Goal: Task Accomplishment & Management: Complete application form

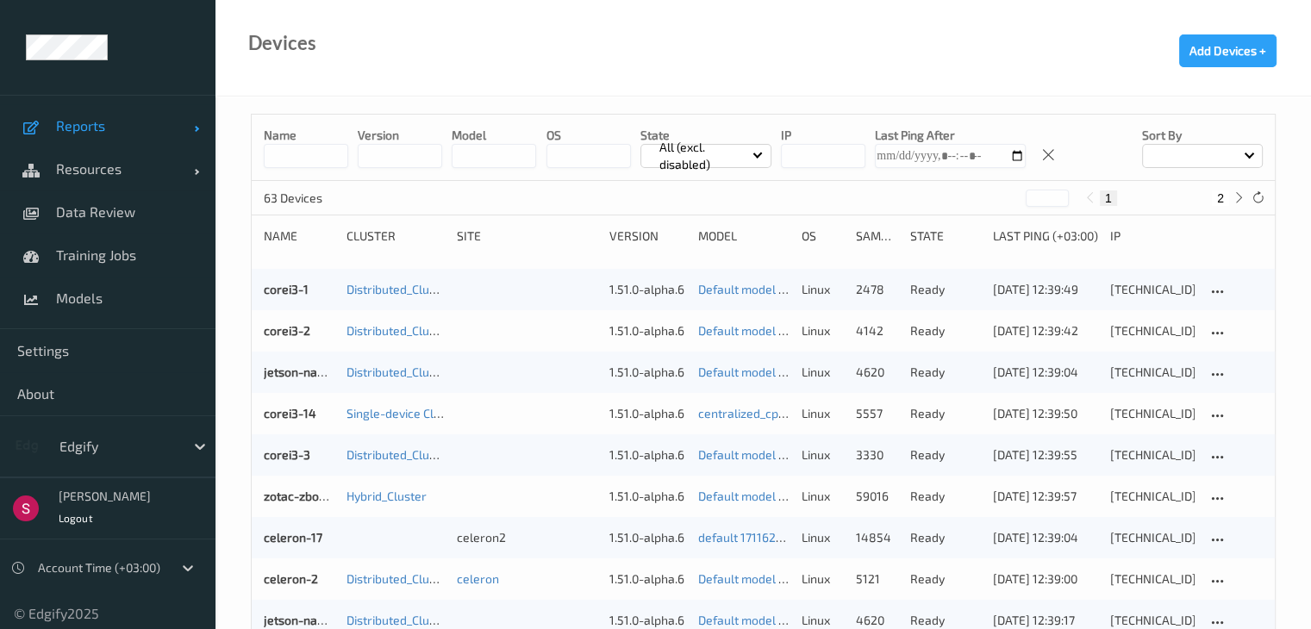
click at [134, 127] on span "Reports" at bounding box center [125, 125] width 138 height 17
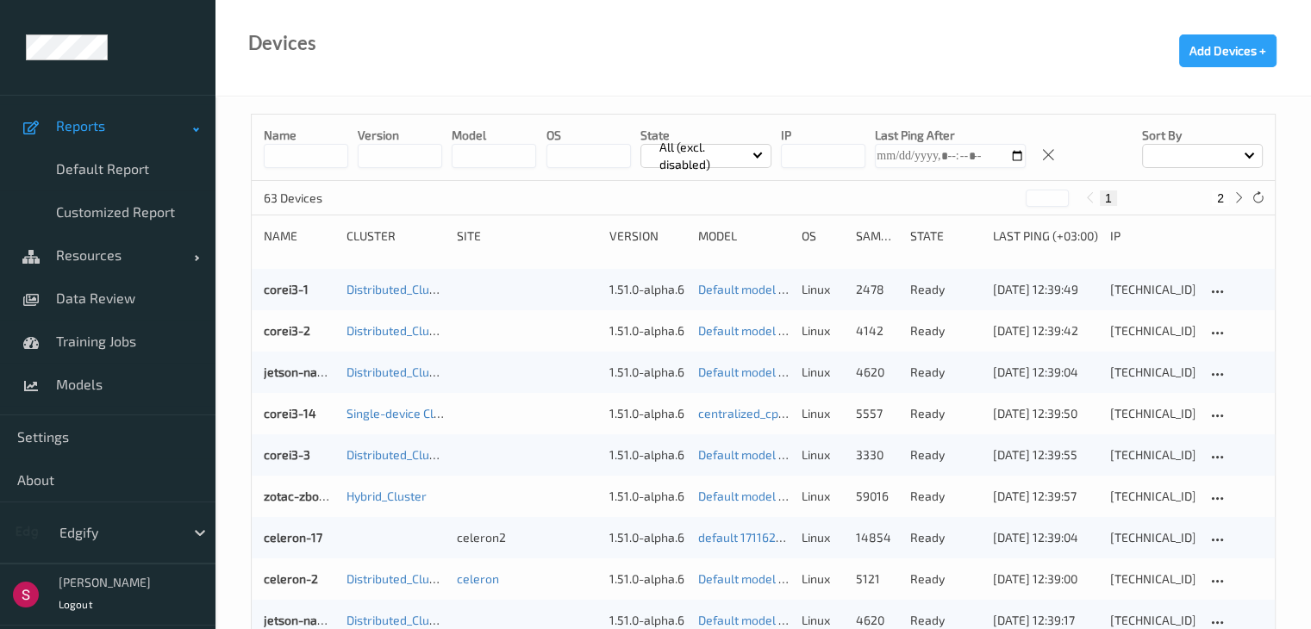
click at [155, 127] on span "Reports" at bounding box center [125, 125] width 138 height 17
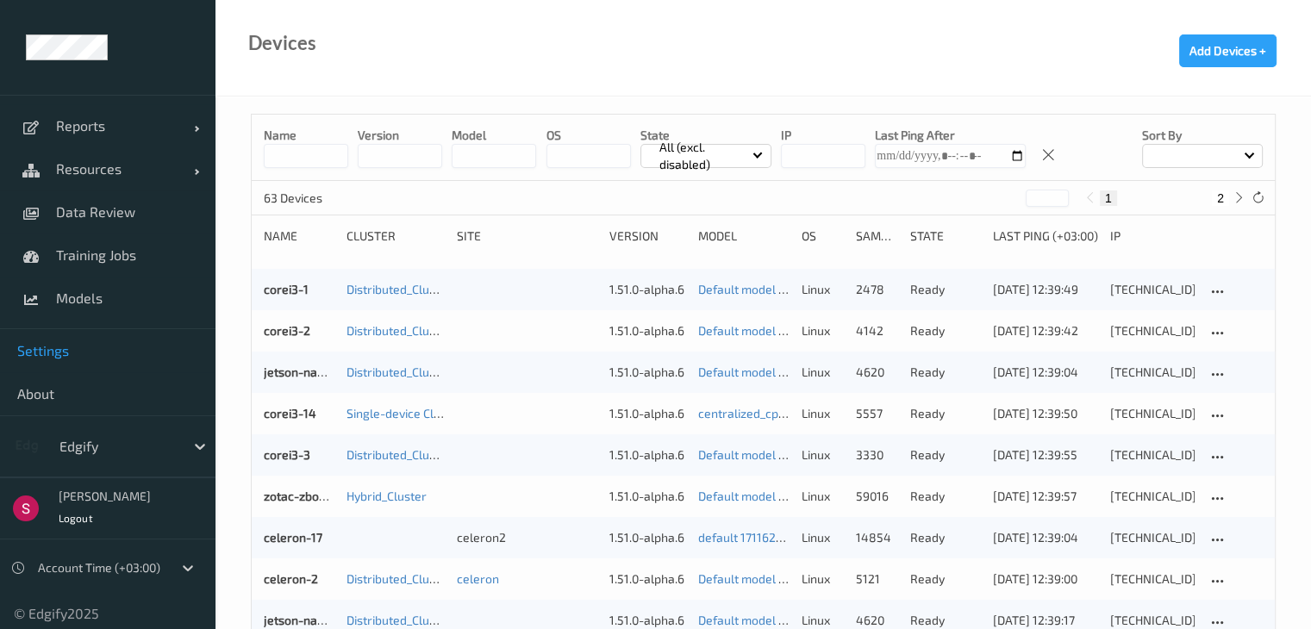
click at [55, 344] on span "Settings" at bounding box center [107, 350] width 181 height 17
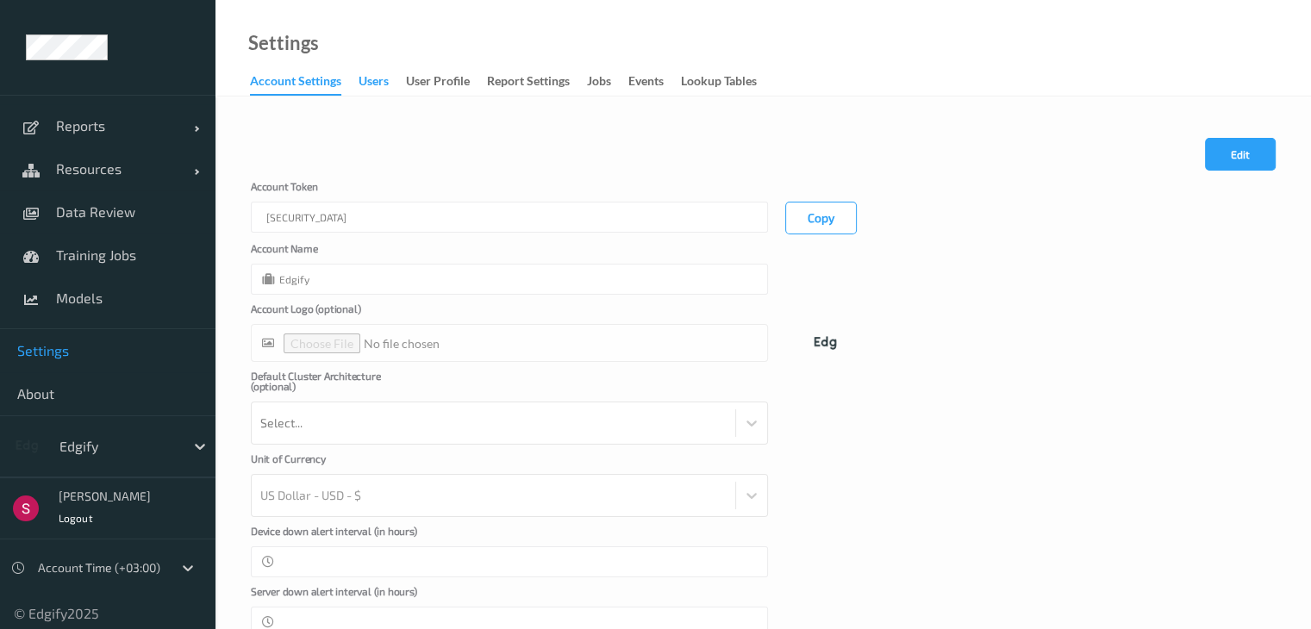
click at [386, 79] on div "users" at bounding box center [373, 83] width 30 height 22
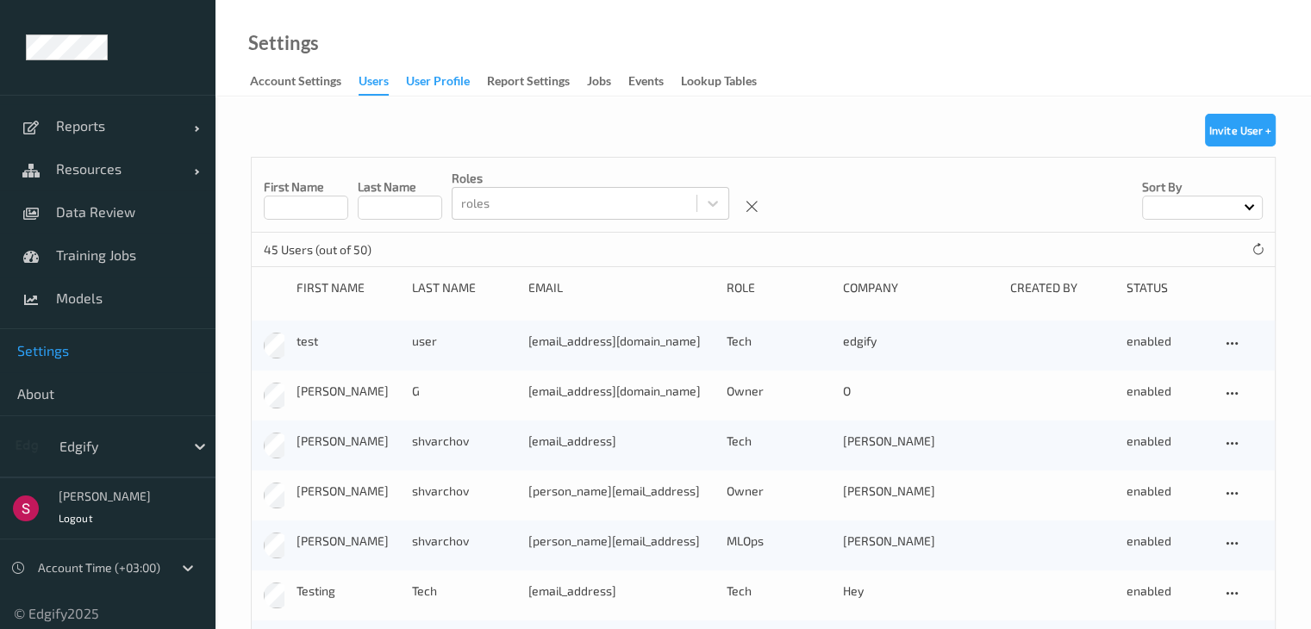
click at [424, 80] on div "User Profile" at bounding box center [438, 83] width 64 height 22
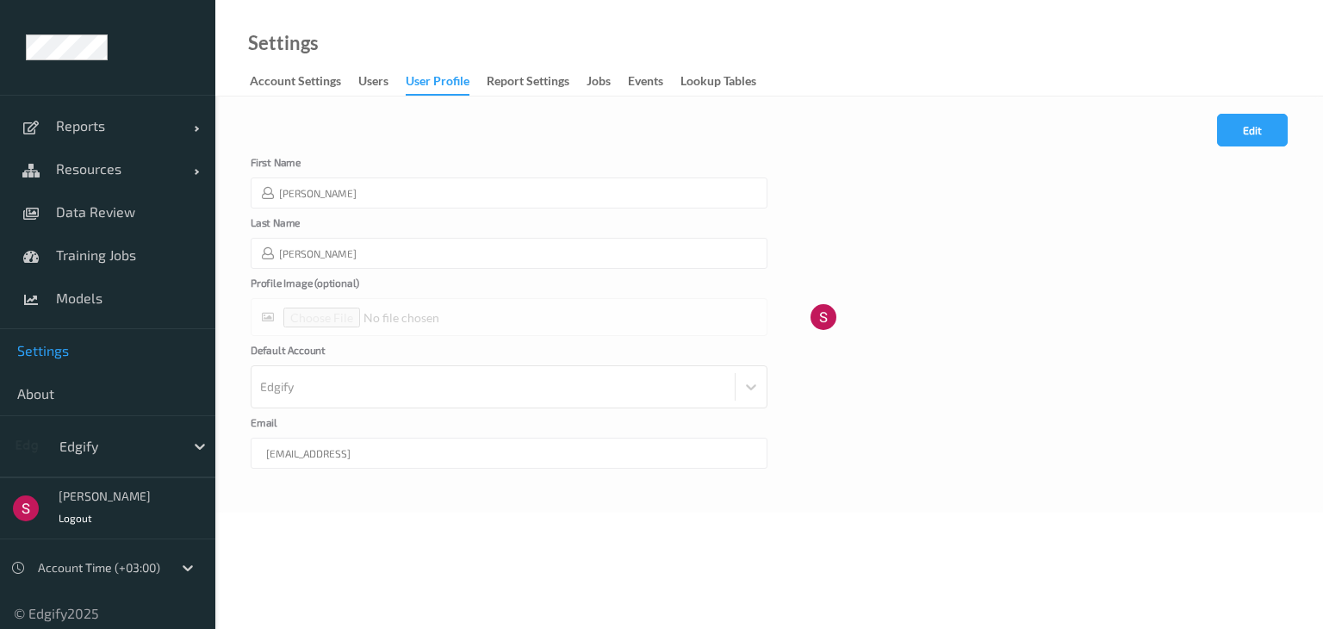
click at [420, 84] on div "User Profile" at bounding box center [438, 83] width 64 height 23
click at [365, 88] on div "users" at bounding box center [373, 83] width 30 height 22
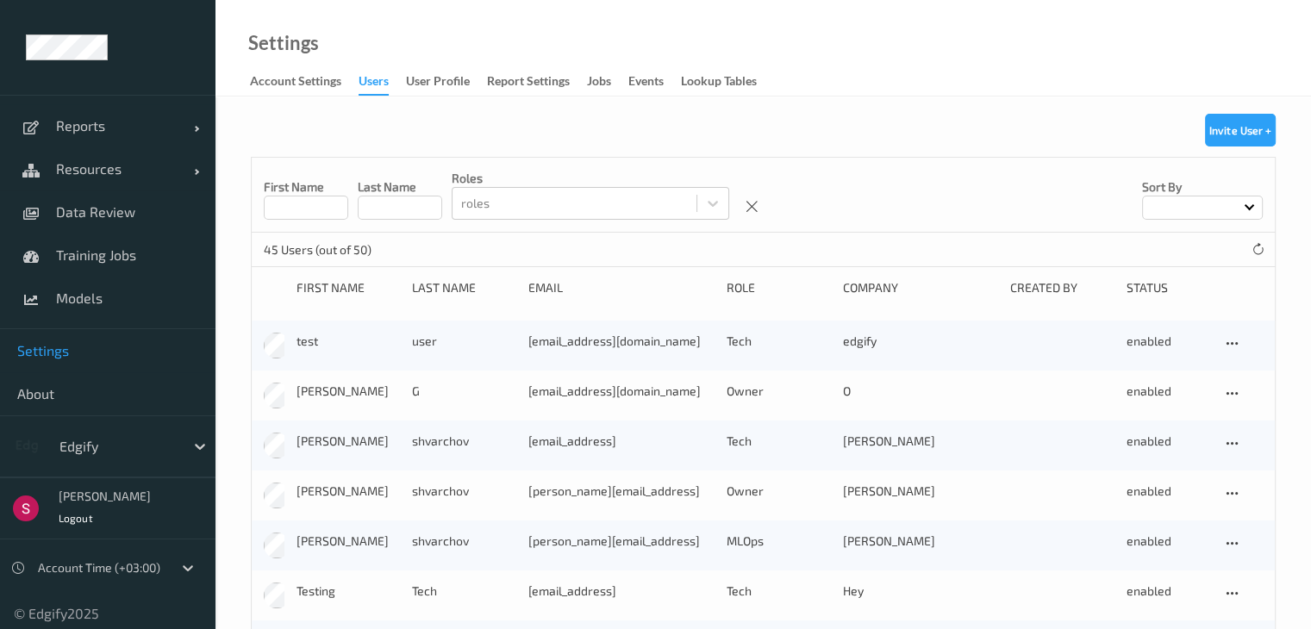
click at [321, 221] on div "First Name Last Name roles roles Sort by" at bounding box center [763, 195] width 1023 height 75
click at [321, 206] on input at bounding box center [306, 208] width 84 height 24
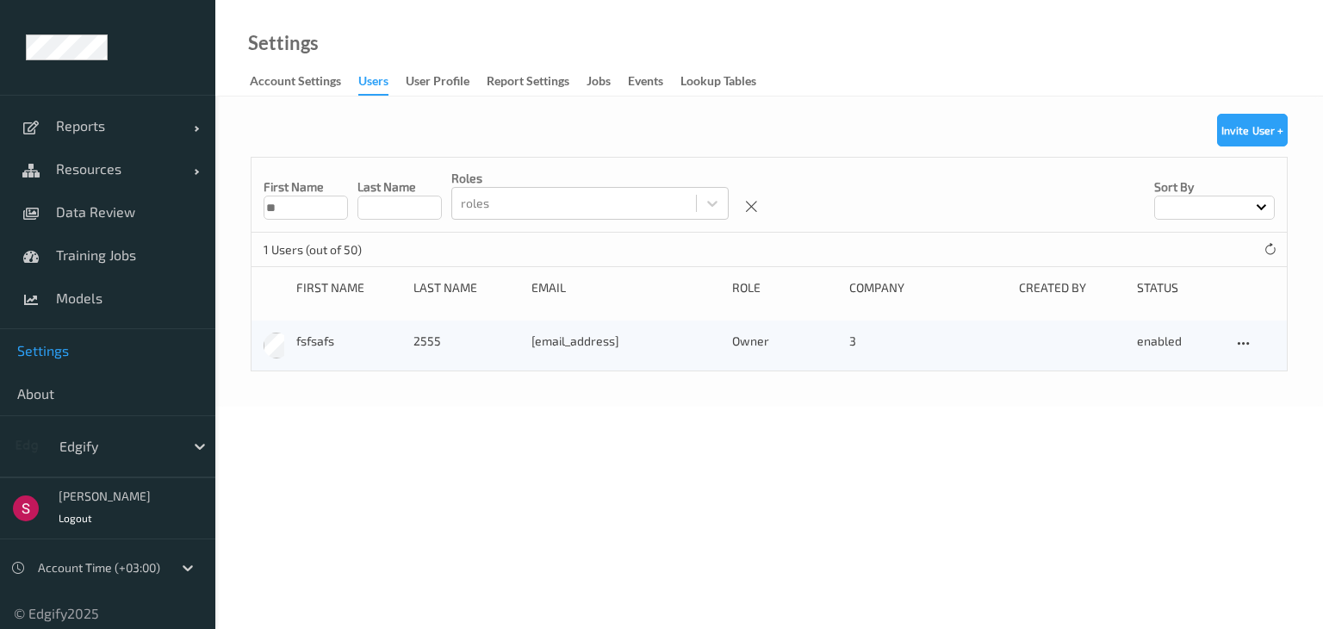
type input "*****"
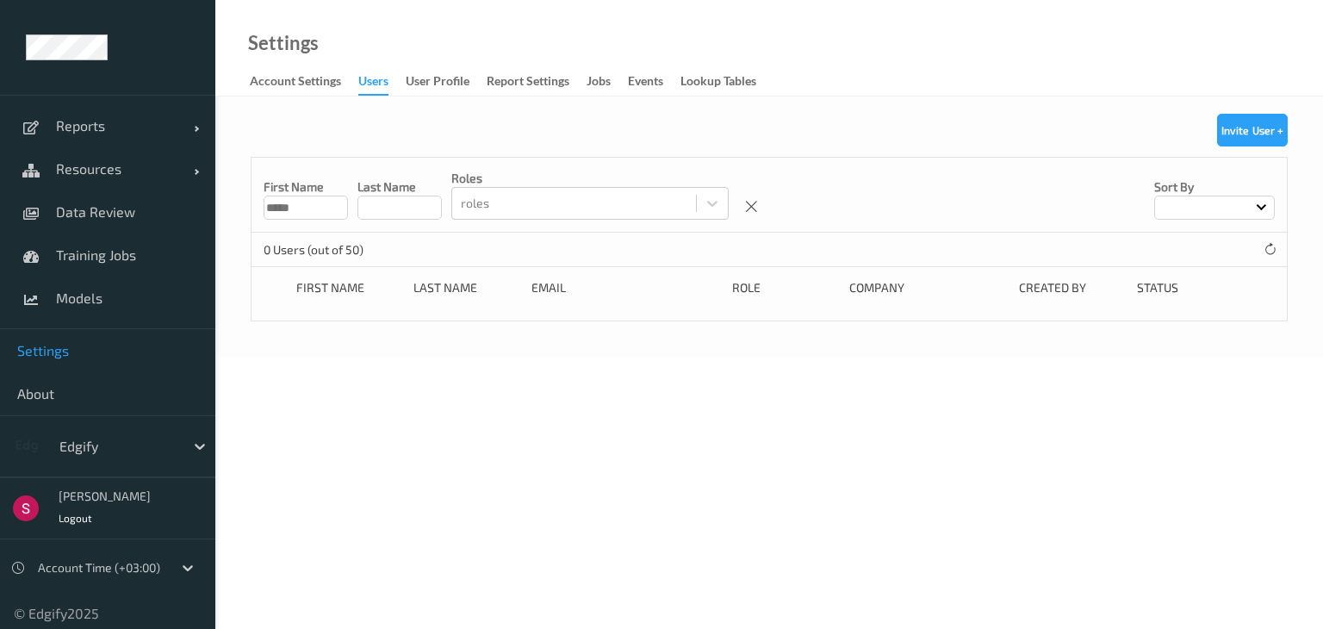
click at [317, 209] on input "*****" at bounding box center [306, 208] width 84 height 24
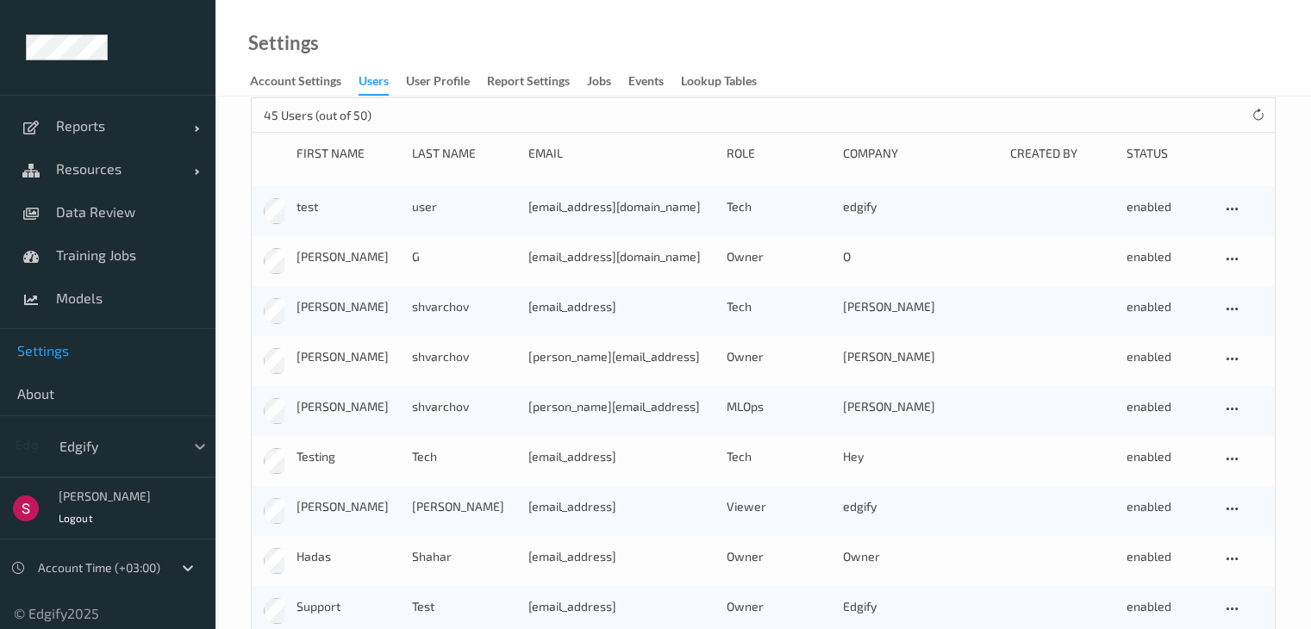
click at [191, 443] on icon at bounding box center [199, 446] width 17 height 17
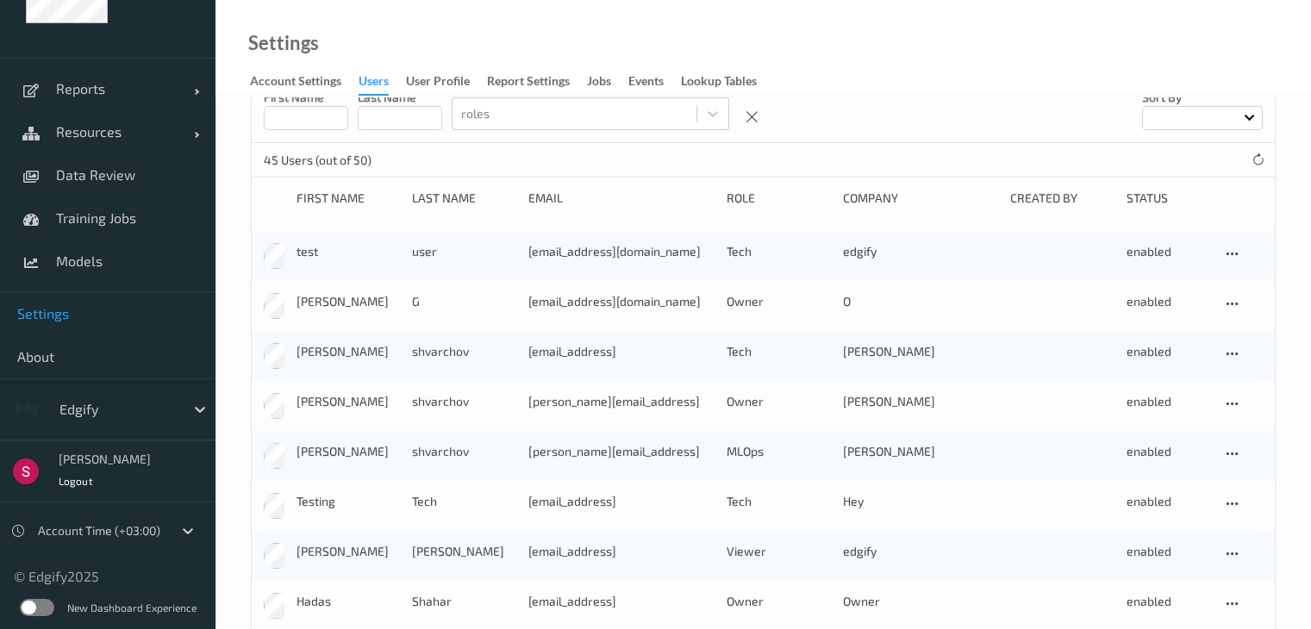
scroll to position [90, 0]
click at [119, 394] on div "Edgify" at bounding box center [133, 409] width 165 height 33
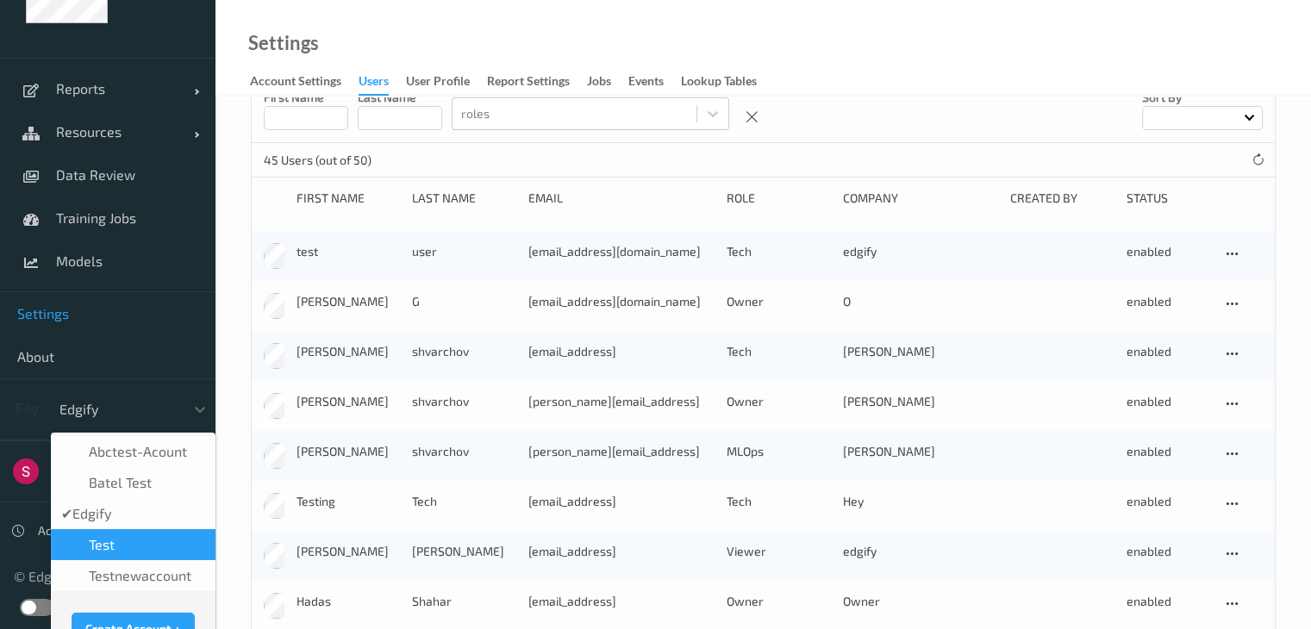
click at [116, 542] on div "Test" at bounding box center [133, 544] width 144 height 17
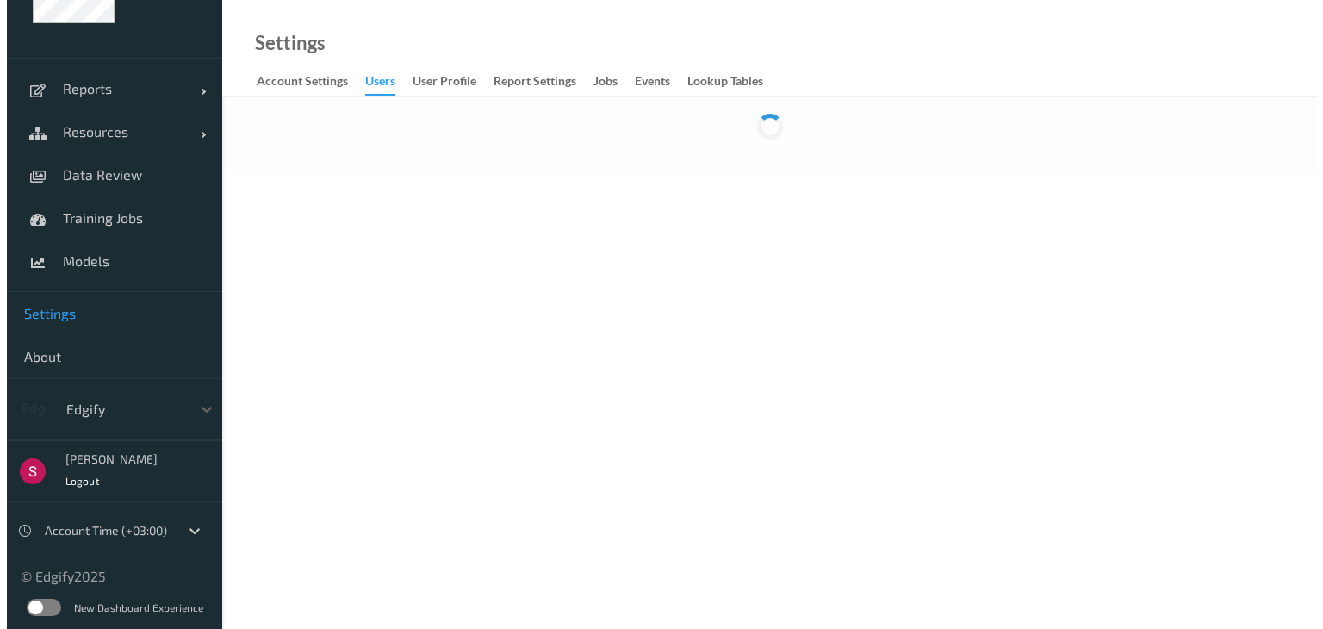
scroll to position [0, 0]
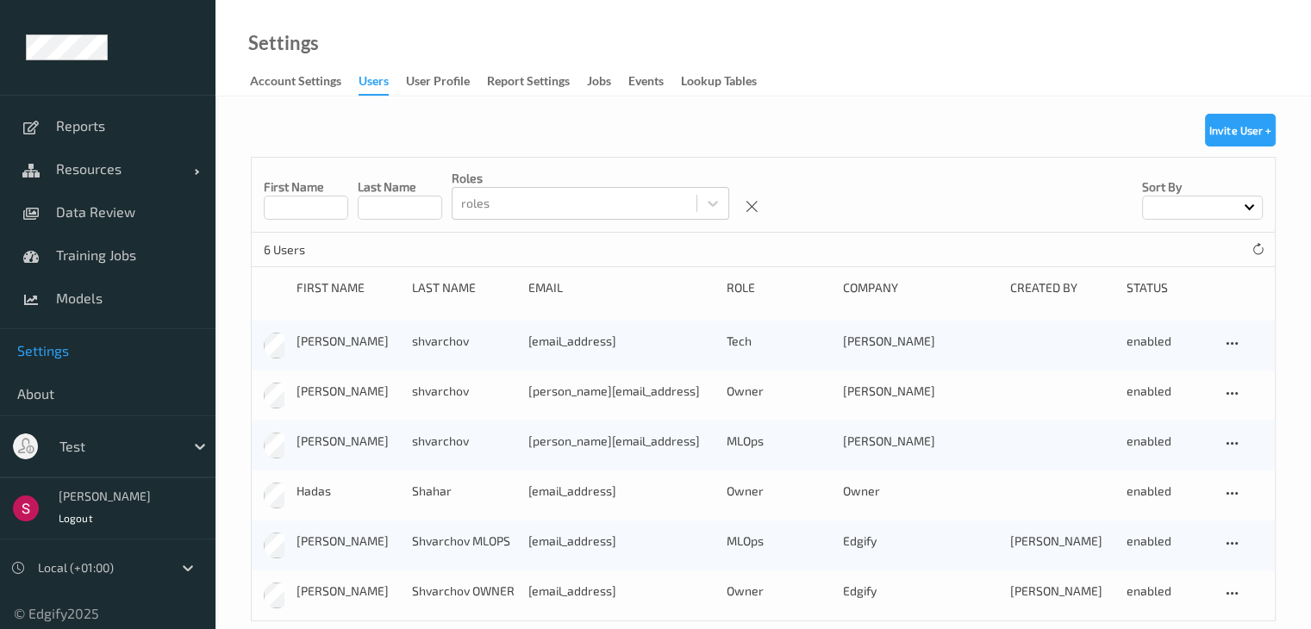
click at [304, 196] on input at bounding box center [306, 208] width 84 height 24
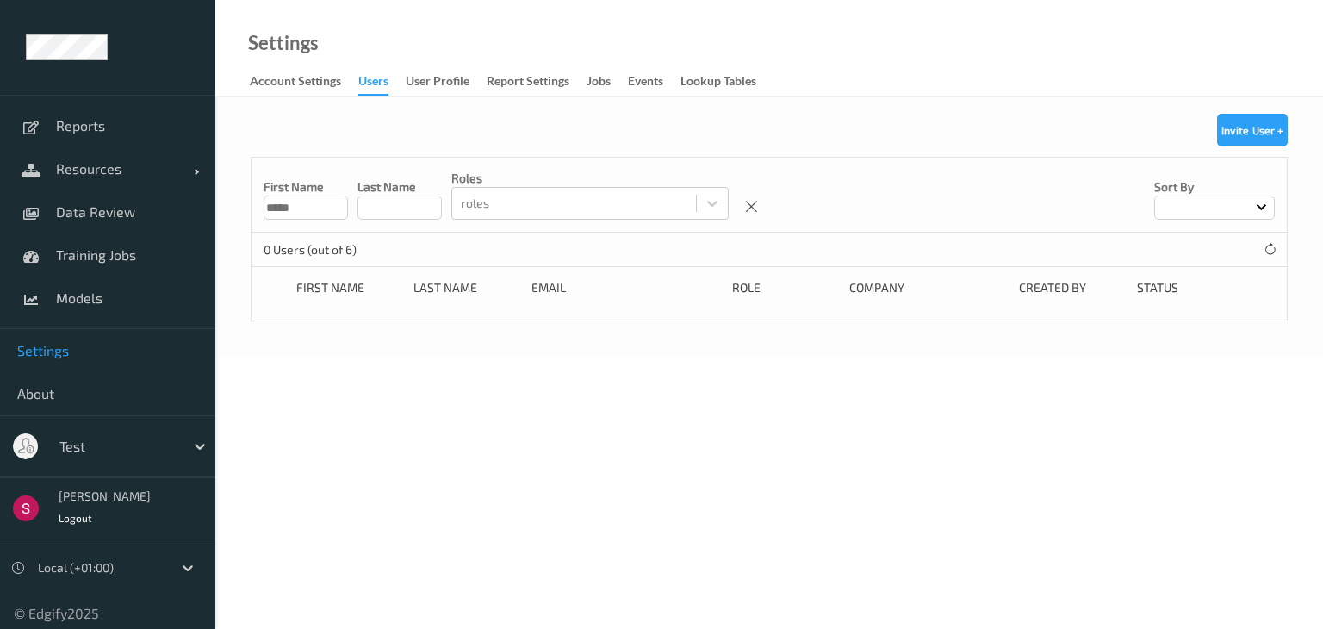
click at [300, 209] on input "*****" at bounding box center [306, 208] width 84 height 24
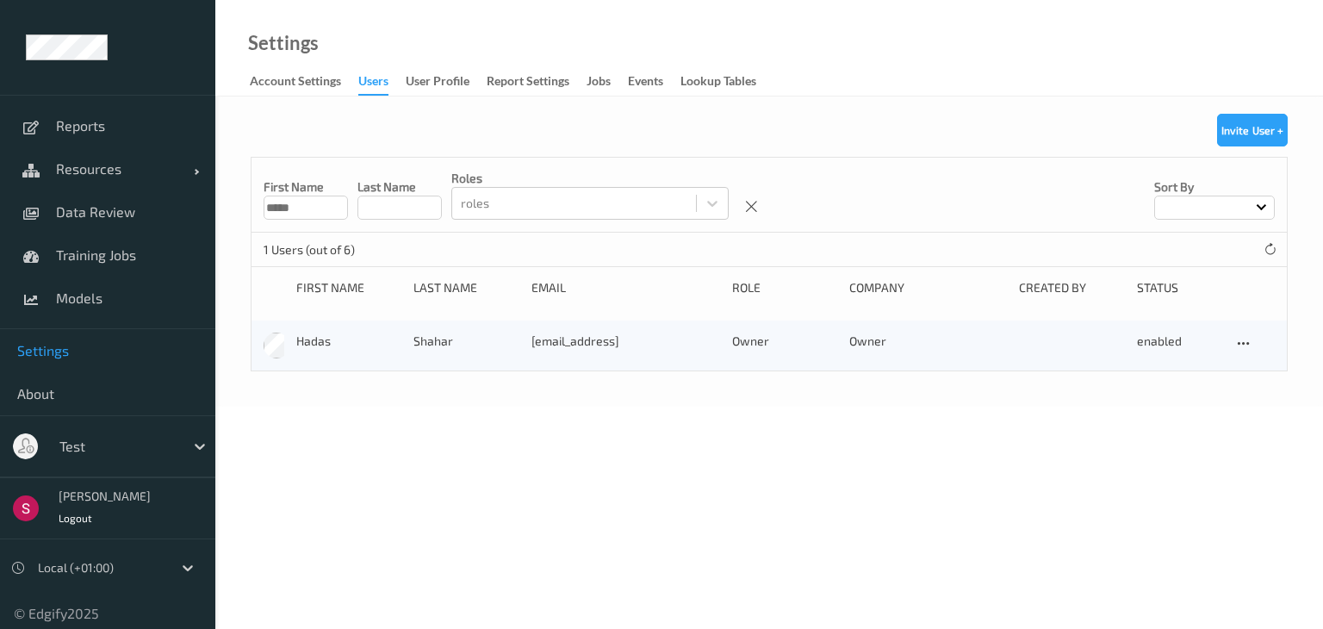
drag, startPoint x: 302, startPoint y: 210, endPoint x: 224, endPoint y: 228, distance: 79.6
click at [258, 208] on div "First Name ***** Last Name roles roles Sort by" at bounding box center [770, 195] width 1036 height 75
type input "*****"
click at [124, 446] on div at bounding box center [117, 446] width 116 height 21
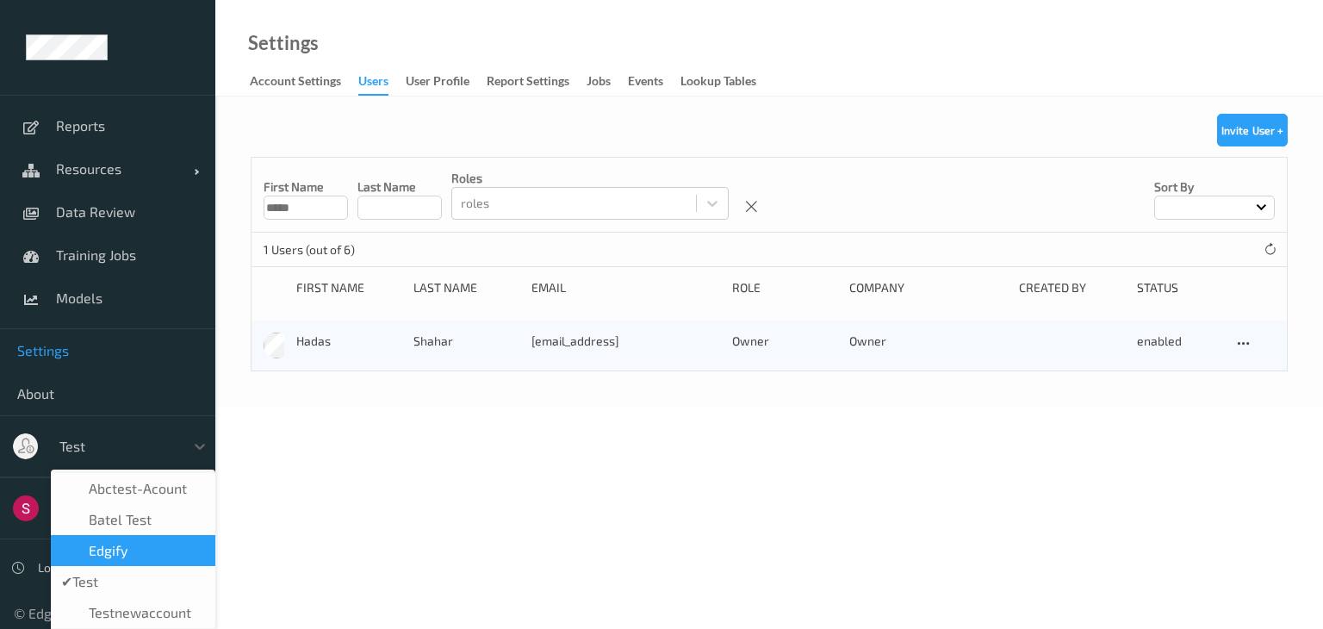
click at [132, 554] on div "Edgify" at bounding box center [133, 550] width 144 height 17
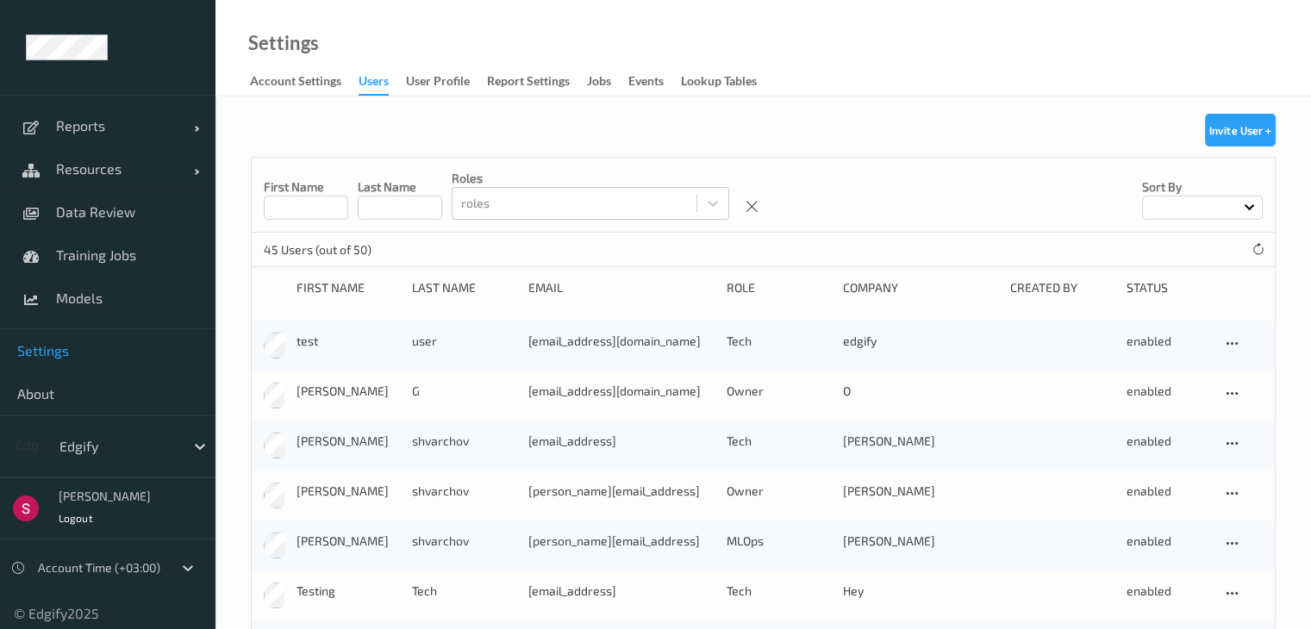
click at [80, 491] on div "[PERSON_NAME]" at bounding box center [105, 496] width 92 height 11
drag, startPoint x: 345, startPoint y: 151, endPoint x: 361, endPoint y: 115, distance: 38.9
drag, startPoint x: 361, startPoint y: 115, endPoint x: 324, endPoint y: 88, distance: 46.2
click at [324, 92] on div "Account Settings" at bounding box center [295, 83] width 91 height 22
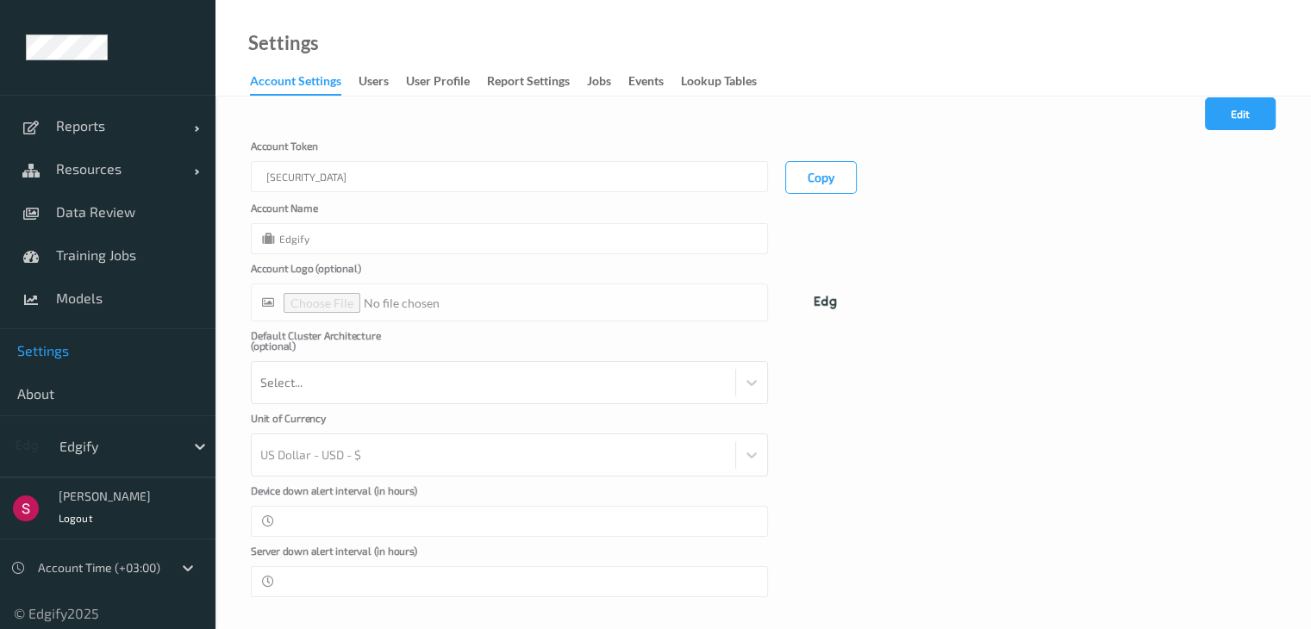
scroll to position [41, 0]
click at [374, 84] on div "users" at bounding box center [373, 83] width 30 height 22
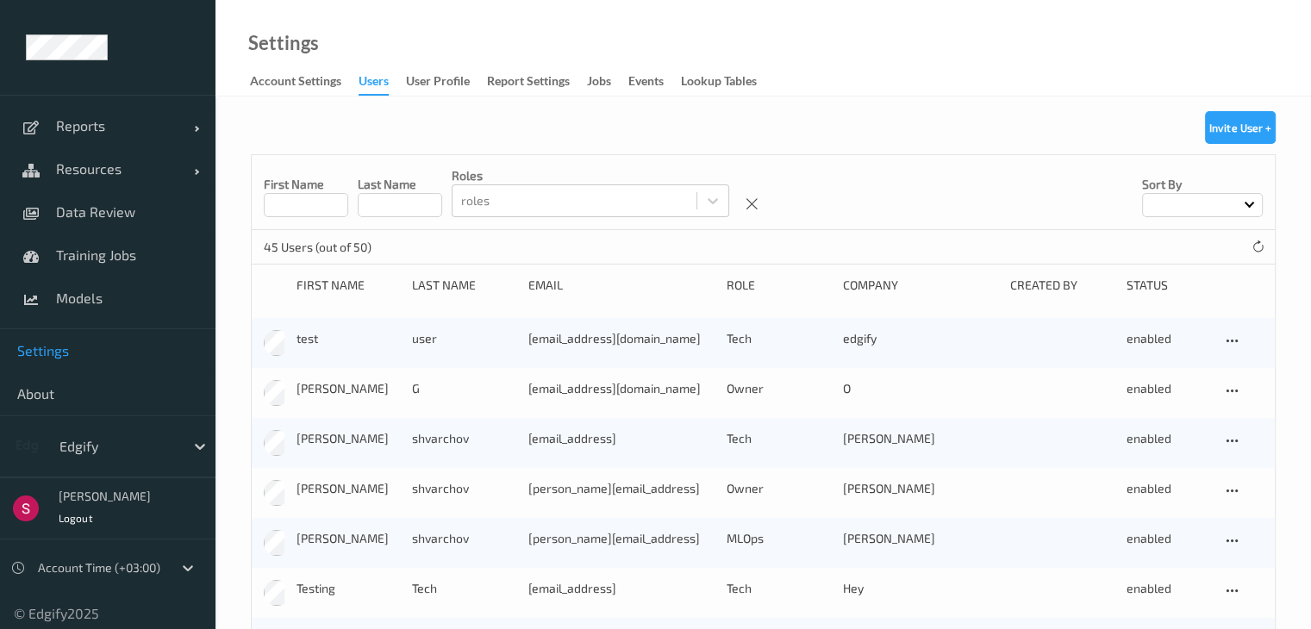
scroll to position [3, 0]
click at [424, 81] on div "User Profile" at bounding box center [438, 83] width 64 height 22
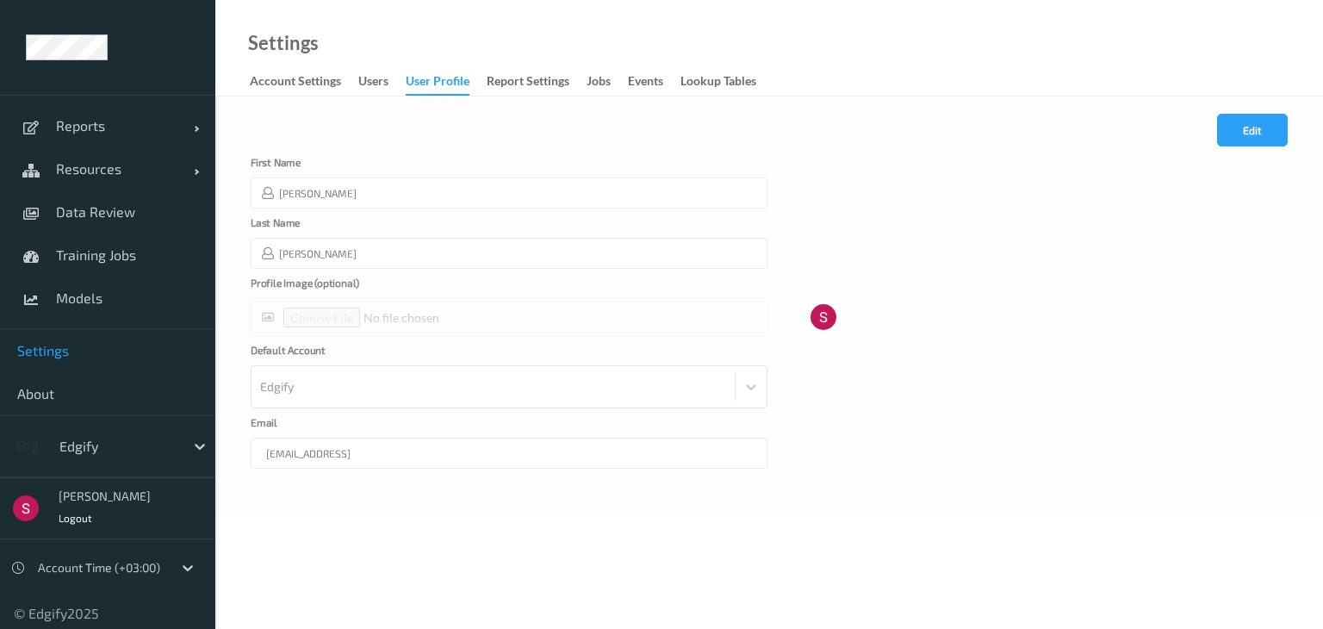
click at [383, 385] on div "Edgify" at bounding box center [509, 386] width 517 height 43
click at [389, 317] on div at bounding box center [509, 317] width 517 height 38
click at [523, 82] on div "Report Settings" at bounding box center [528, 83] width 83 height 22
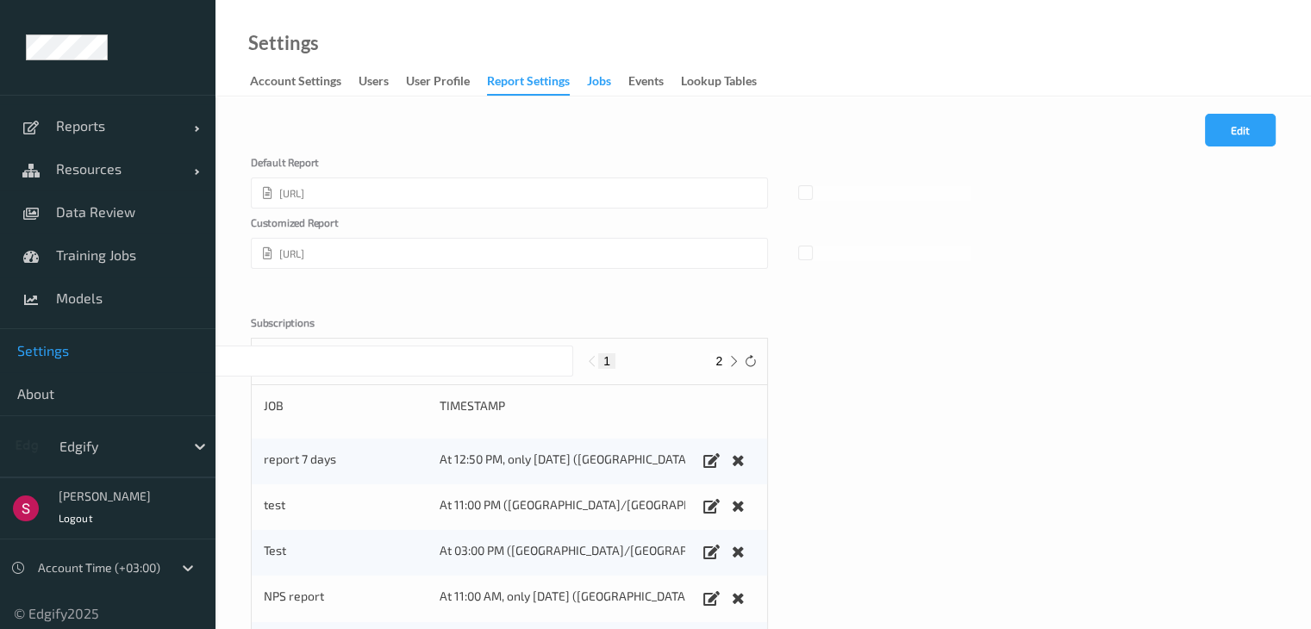
click at [598, 82] on div "Jobs" at bounding box center [599, 83] width 24 height 22
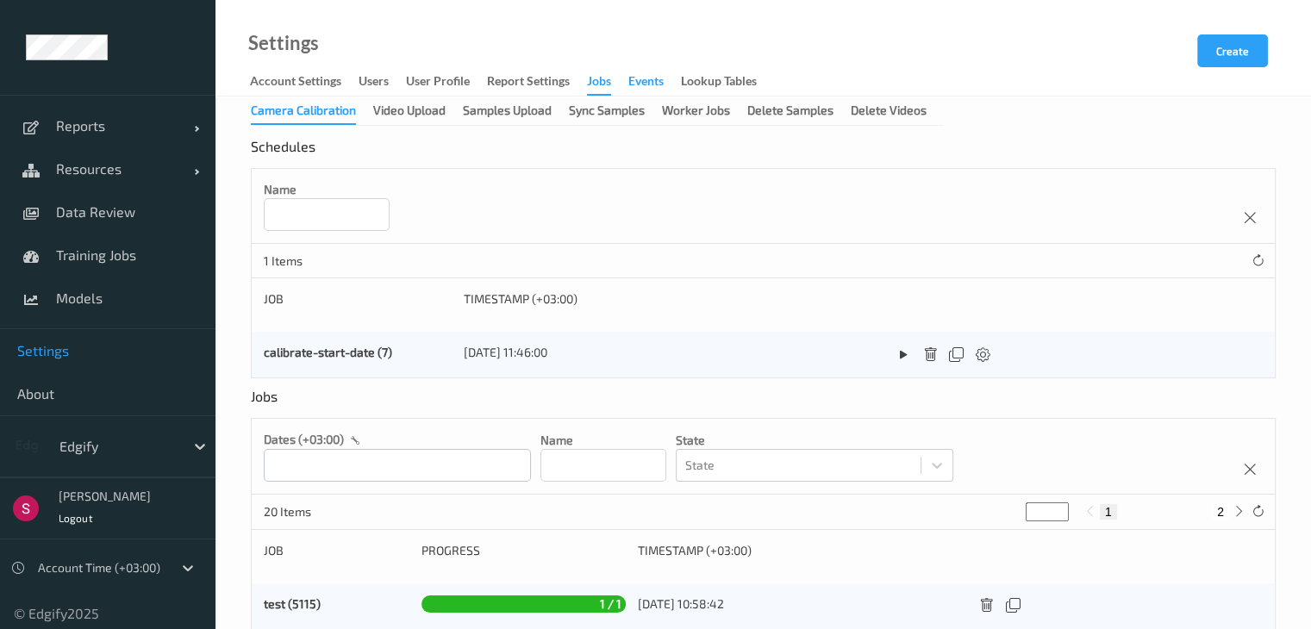
click at [638, 85] on div "events" at bounding box center [645, 83] width 35 height 22
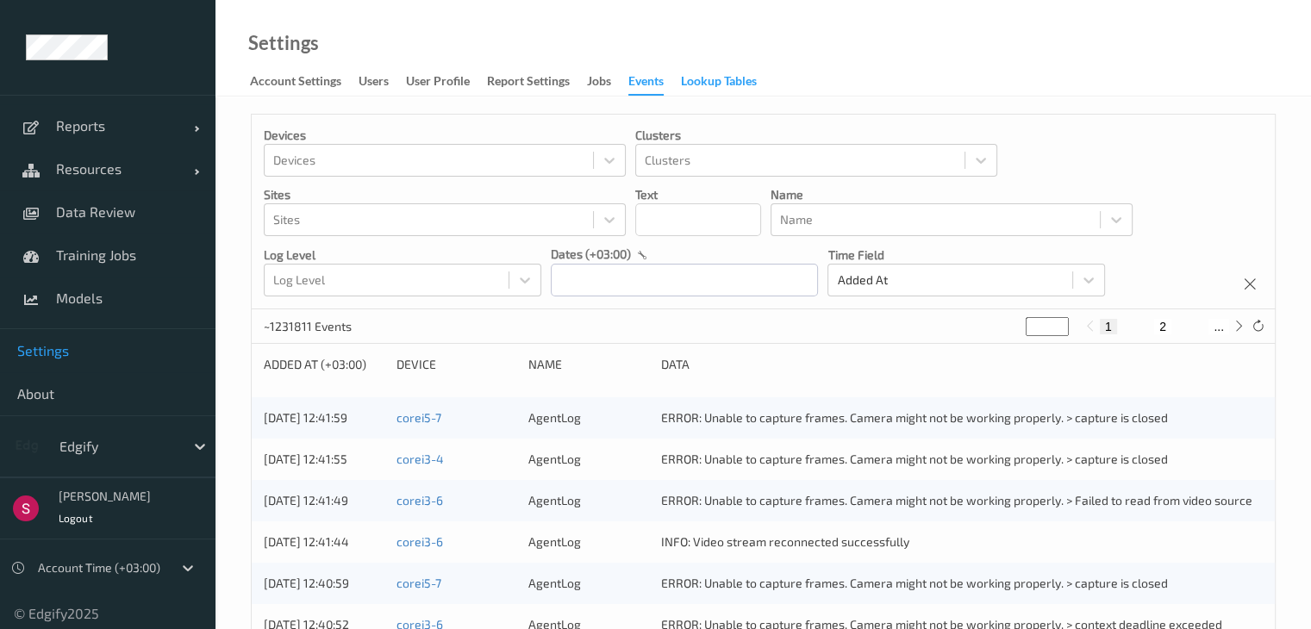
click at [696, 85] on div "Lookup Tables" at bounding box center [719, 83] width 76 height 22
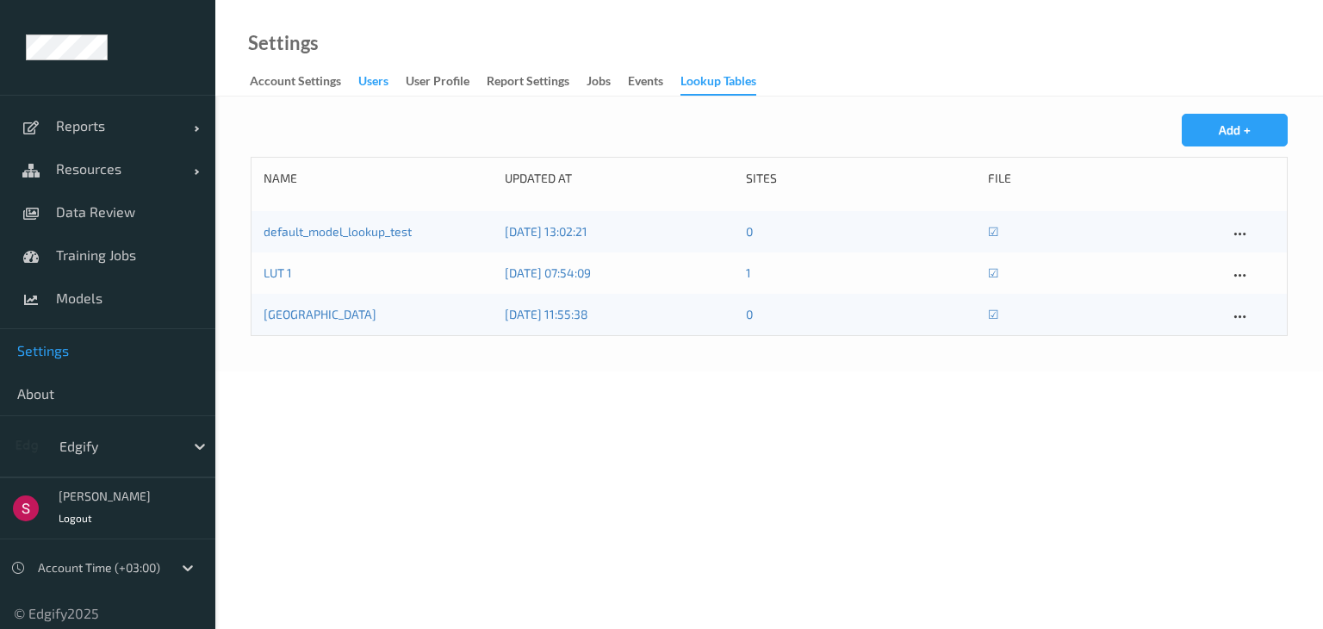
click at [379, 84] on div "users" at bounding box center [373, 83] width 30 height 22
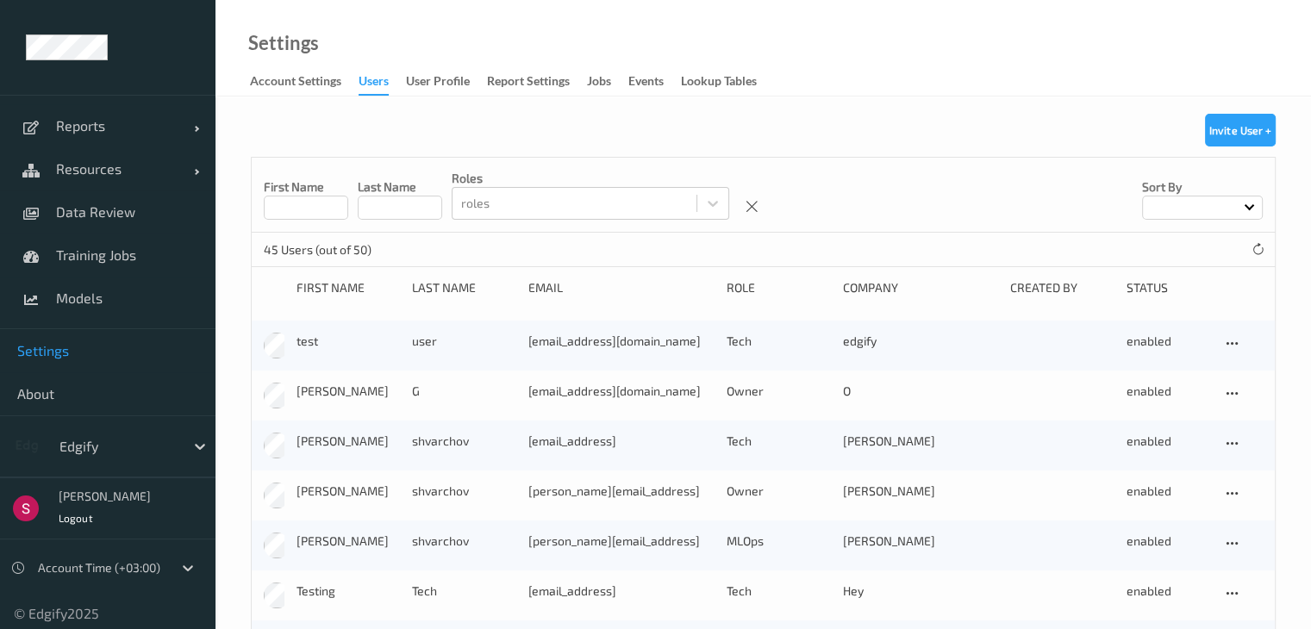
click at [302, 195] on div "First Name" at bounding box center [306, 198] width 84 height 41
click at [302, 197] on input at bounding box center [306, 208] width 84 height 24
type input "*****"
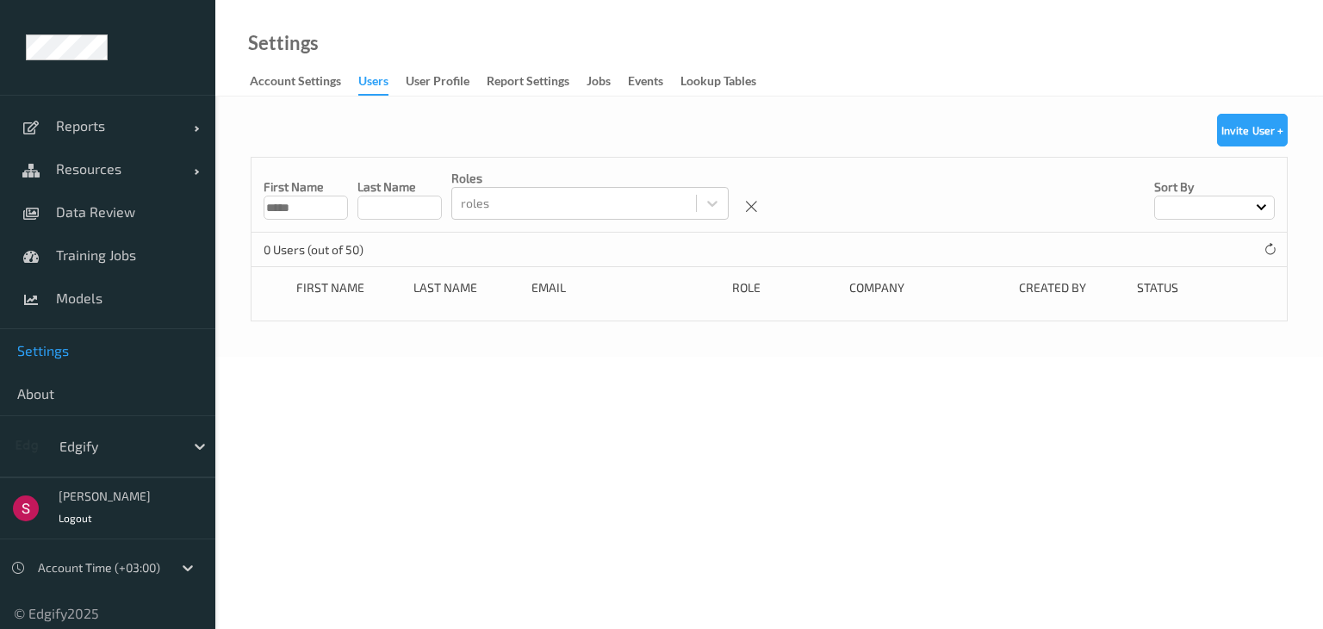
click at [287, 210] on input "*****" at bounding box center [306, 208] width 84 height 24
click at [292, 209] on input "*****" at bounding box center [306, 208] width 84 height 24
drag, startPoint x: 292, startPoint y: 209, endPoint x: 256, endPoint y: 214, distance: 36.4
click at [256, 214] on div "First Name ***** Last Name roles roles Sort by" at bounding box center [770, 195] width 1036 height 75
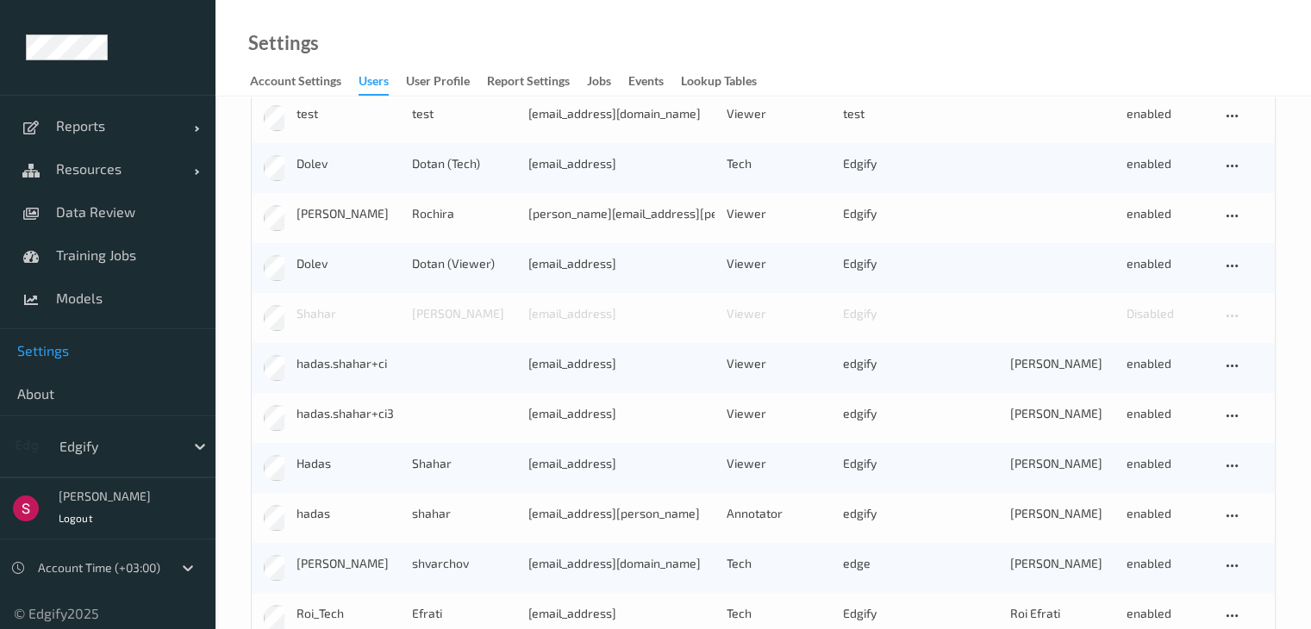
scroll to position [1378, 0]
click at [312, 468] on div "Hadas" at bounding box center [347, 462] width 103 height 17
click at [312, 463] on div "Hadas" at bounding box center [347, 462] width 103 height 17
click at [457, 77] on div "User Profile" at bounding box center [438, 83] width 64 height 22
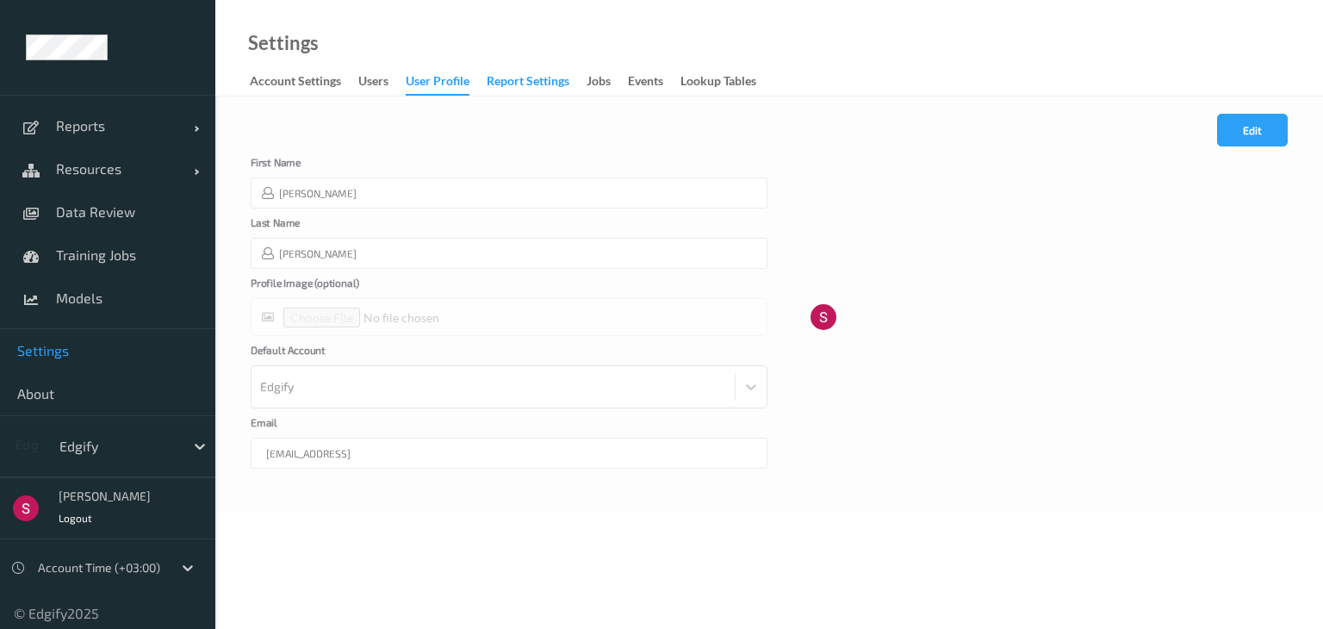
click at [522, 85] on div "Report Settings" at bounding box center [528, 83] width 83 height 22
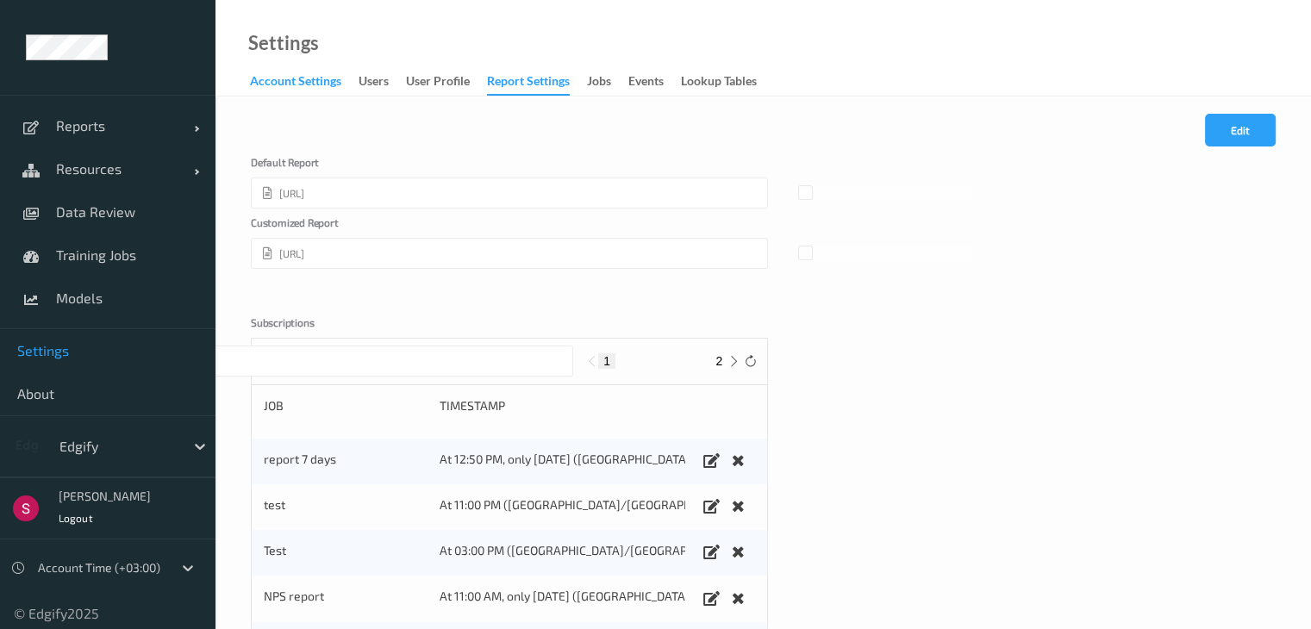
click at [273, 78] on div "Account Settings" at bounding box center [295, 83] width 91 height 22
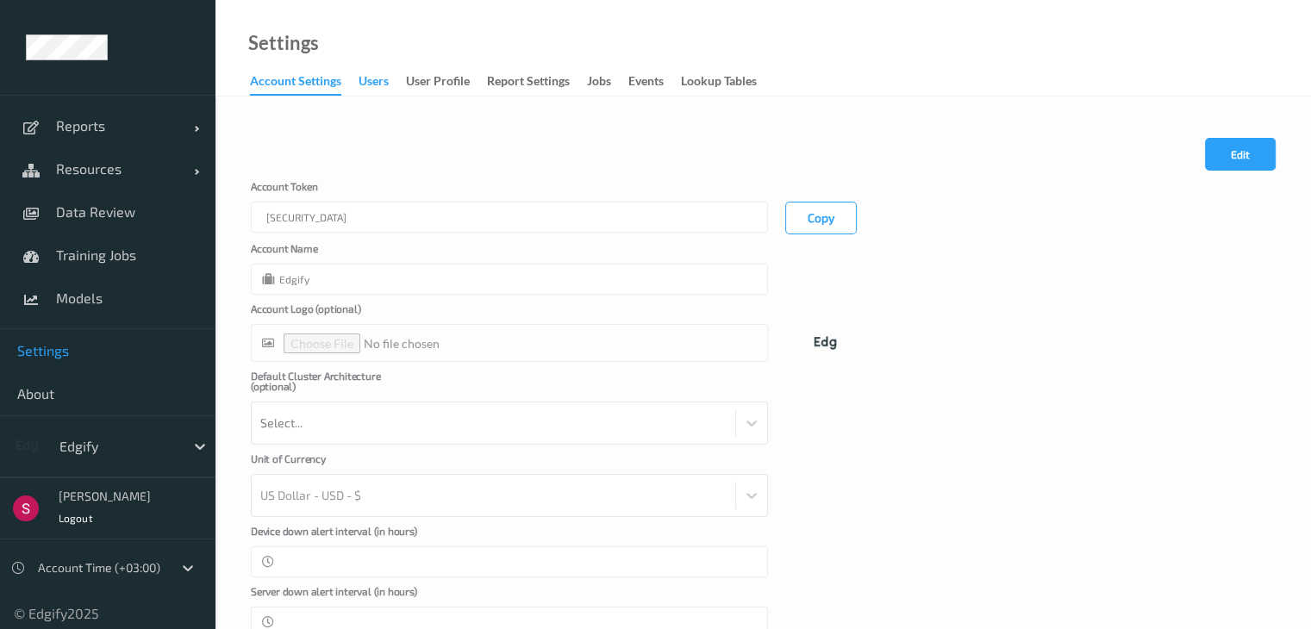
click at [366, 87] on div "users" at bounding box center [373, 83] width 30 height 22
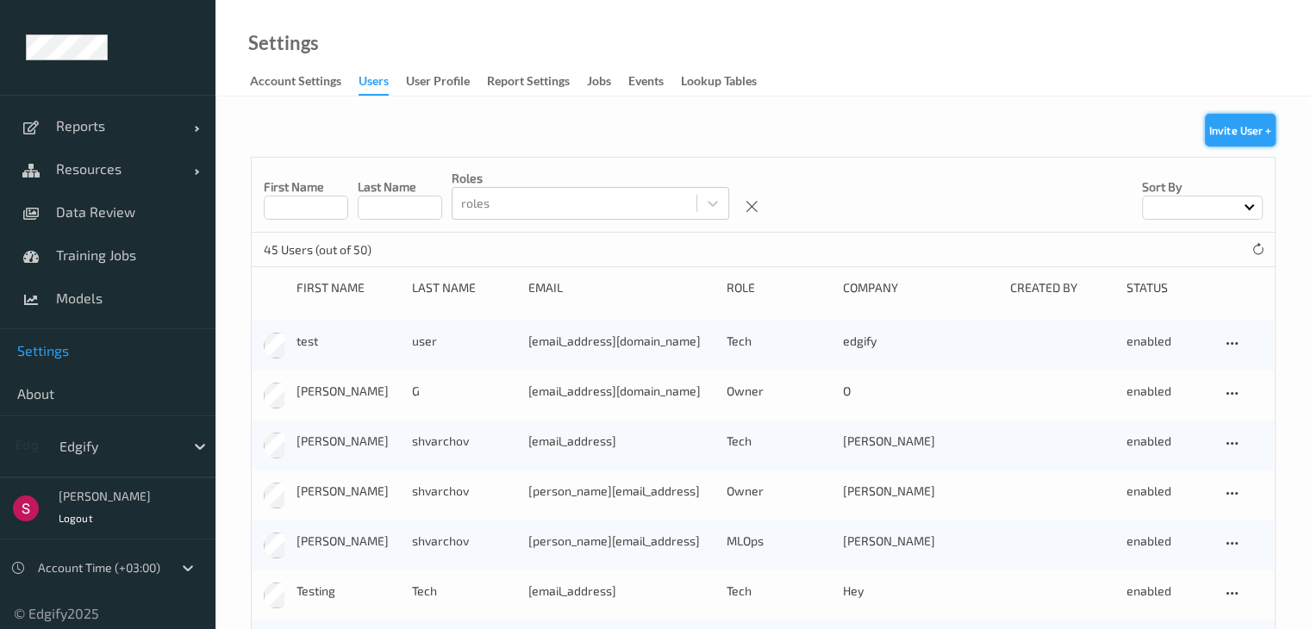
click at [1218, 128] on button "Invite User +" at bounding box center [1240, 130] width 71 height 33
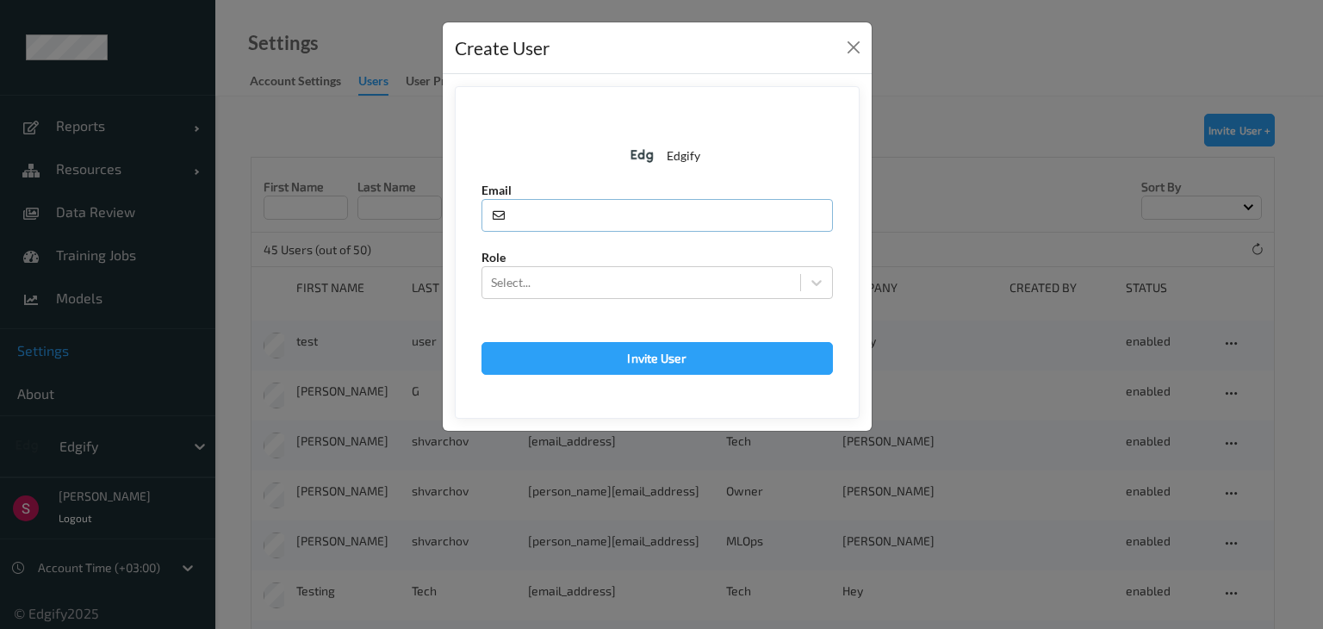
click at [632, 208] on input "text" at bounding box center [658, 215] width 352 height 33
click at [630, 208] on input "text" at bounding box center [658, 215] width 352 height 33
click at [656, 280] on div at bounding box center [641, 282] width 301 height 21
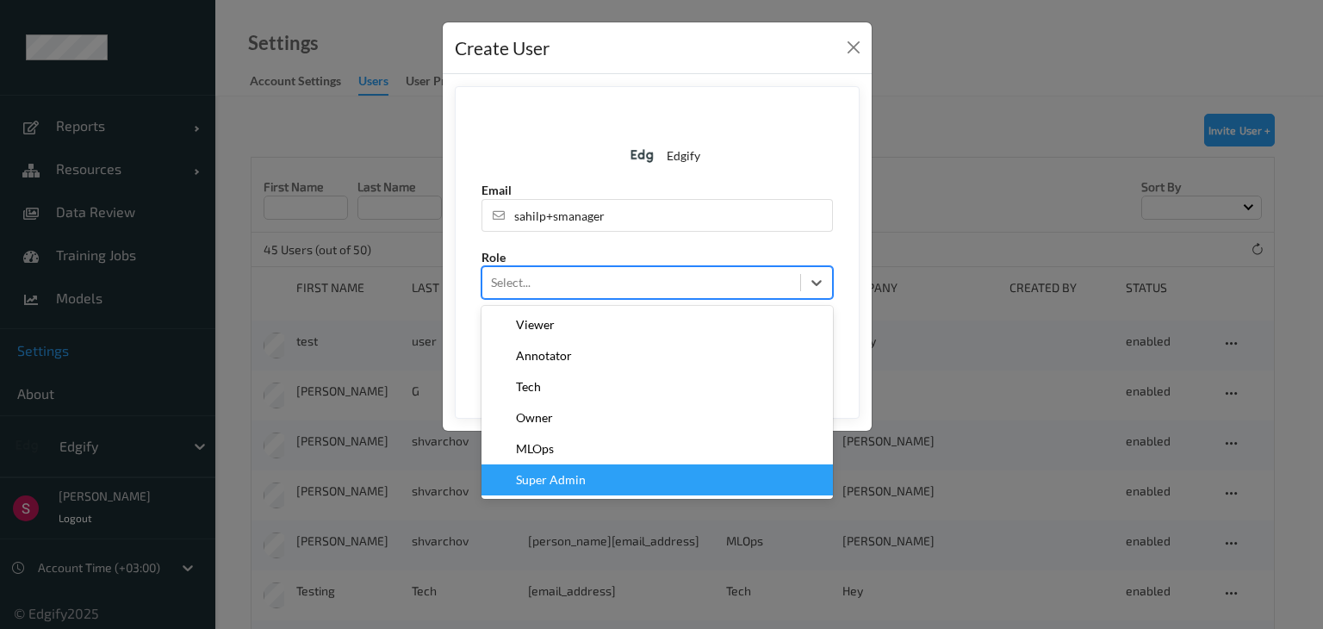
click at [657, 472] on div "Super Admin" at bounding box center [657, 479] width 331 height 17
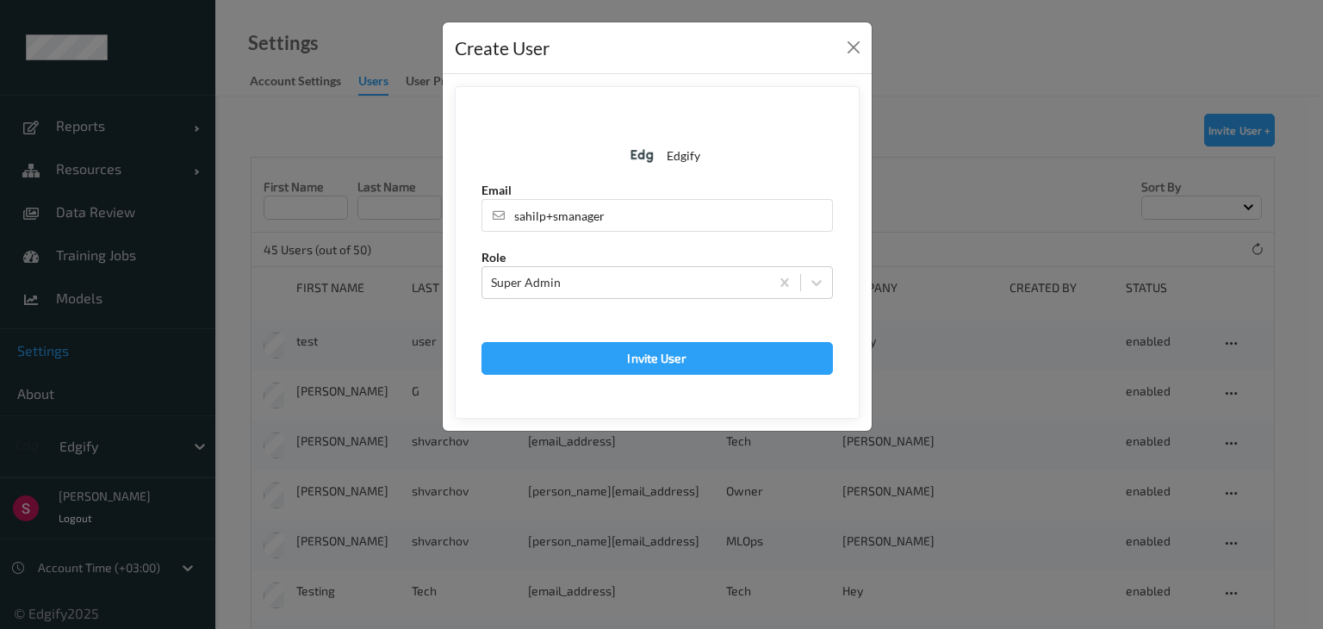
drag, startPoint x: 663, startPoint y: 397, endPoint x: 669, endPoint y: 389, distance: 9.3
click at [663, 397] on form "Edgify Email sahilp+smanager Role Super Admin Invite User" at bounding box center [657, 252] width 405 height 333
click at [686, 359] on button "Invite User" at bounding box center [658, 358] width 352 height 33
click at [629, 207] on input "sahilp+smanager" at bounding box center [658, 215] width 352 height 33
type input "[EMAIL_ADDRESS]"
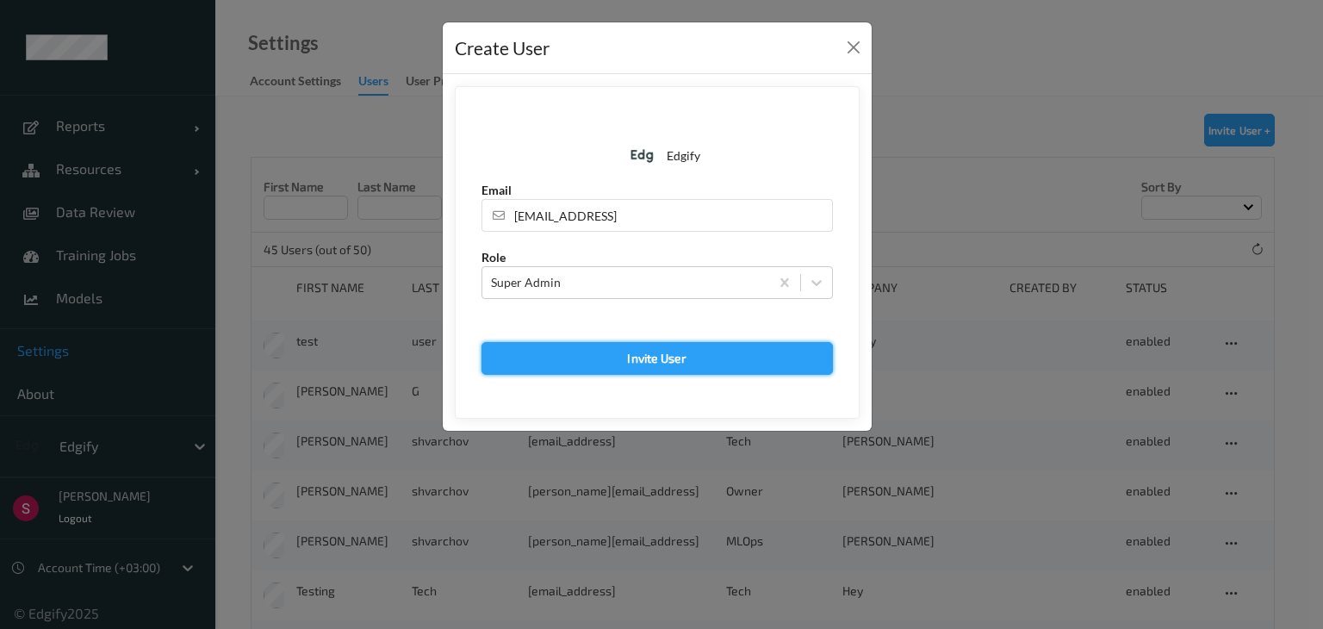
click at [607, 359] on button "Invite User" at bounding box center [658, 358] width 352 height 33
type input "[EMAIL_ADDRESS]"
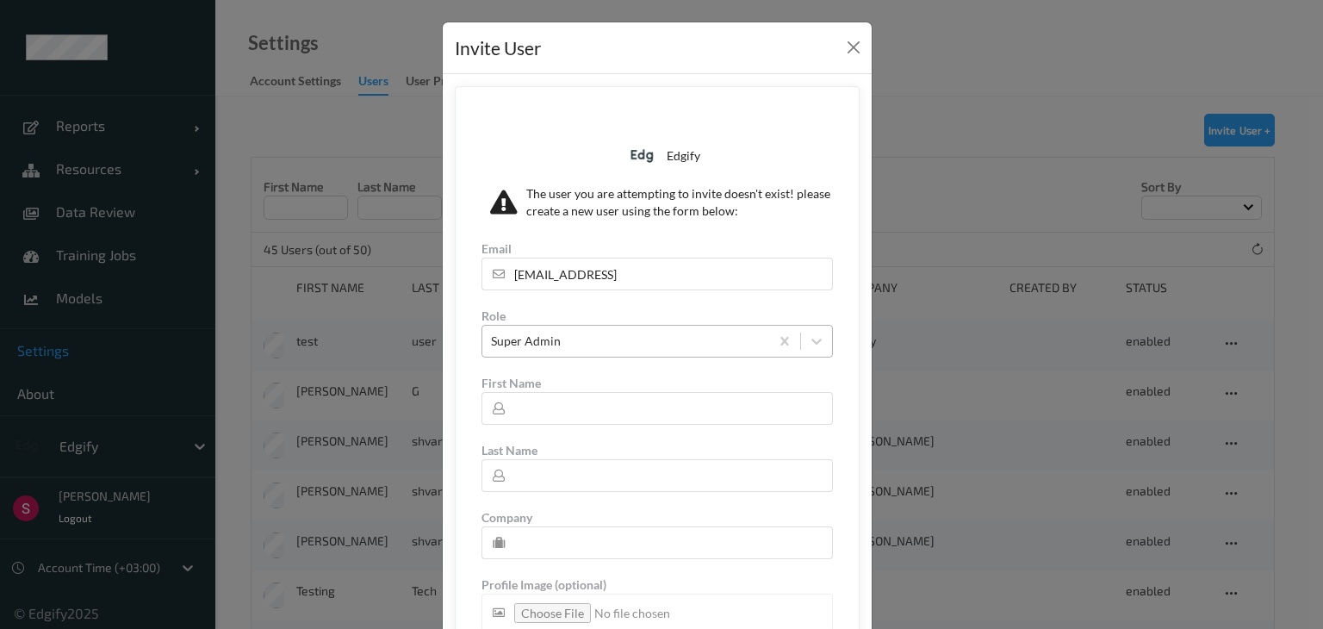
click at [679, 349] on div at bounding box center [626, 341] width 270 height 21
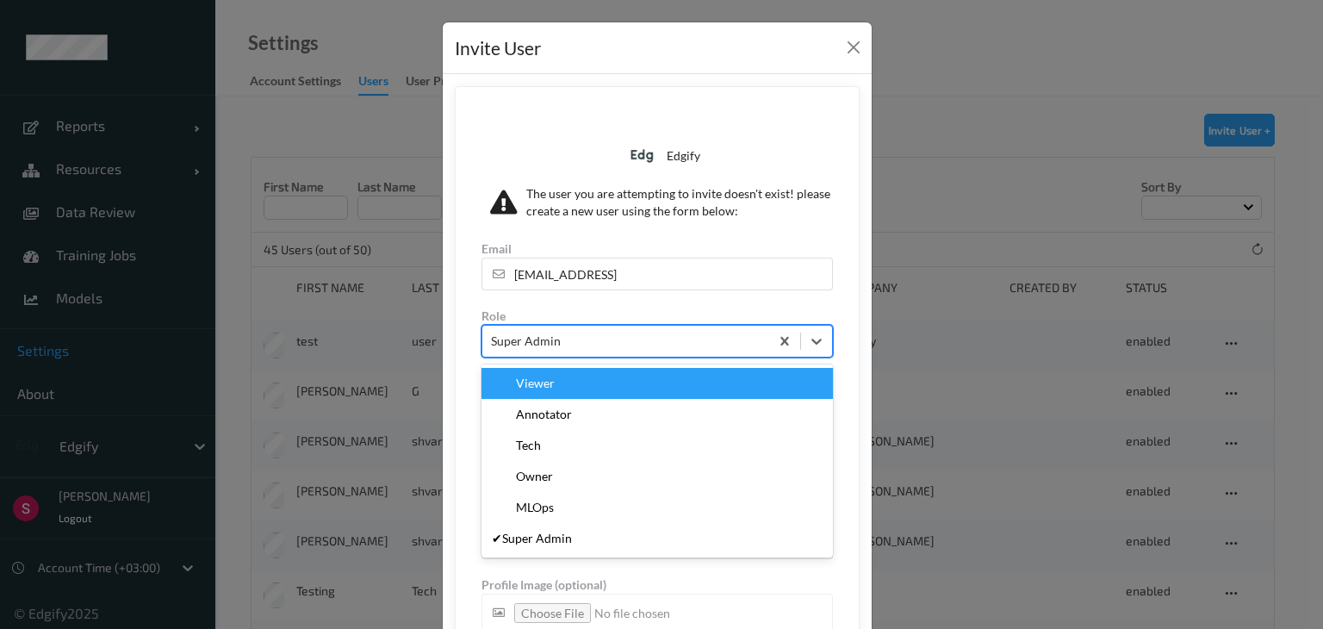
click at [679, 349] on div at bounding box center [626, 341] width 270 height 21
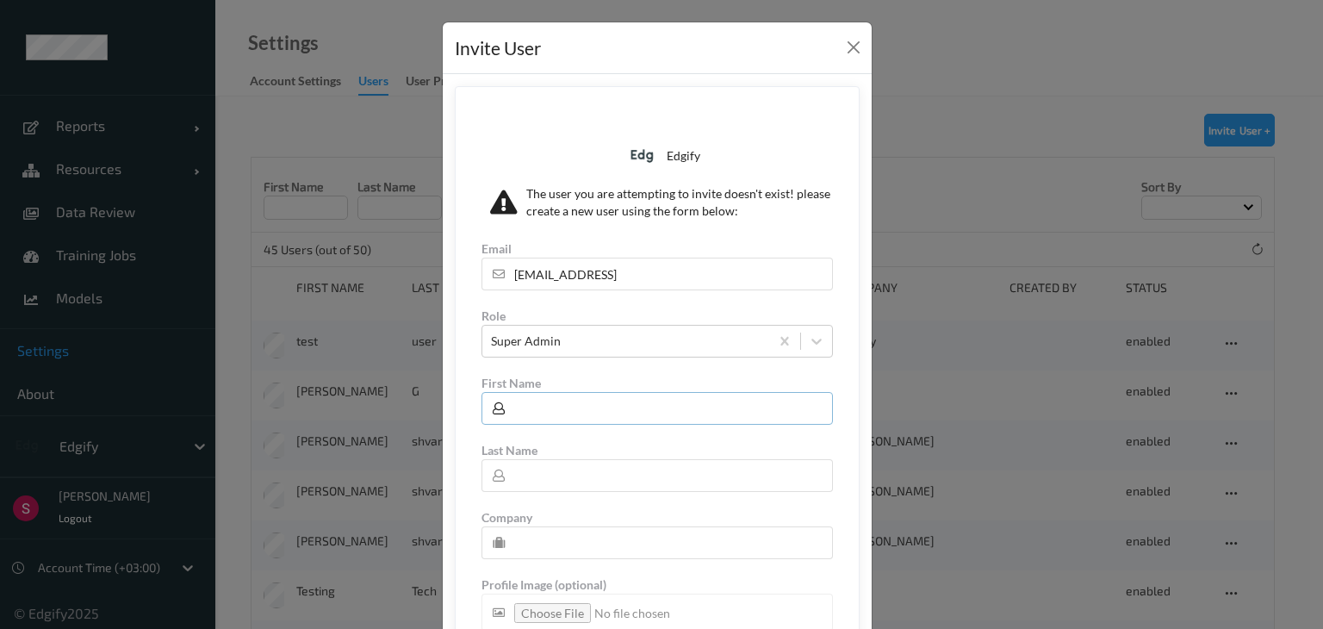
click at [602, 410] on input "text" at bounding box center [658, 408] width 352 height 33
type input "[PERSON_NAME]"
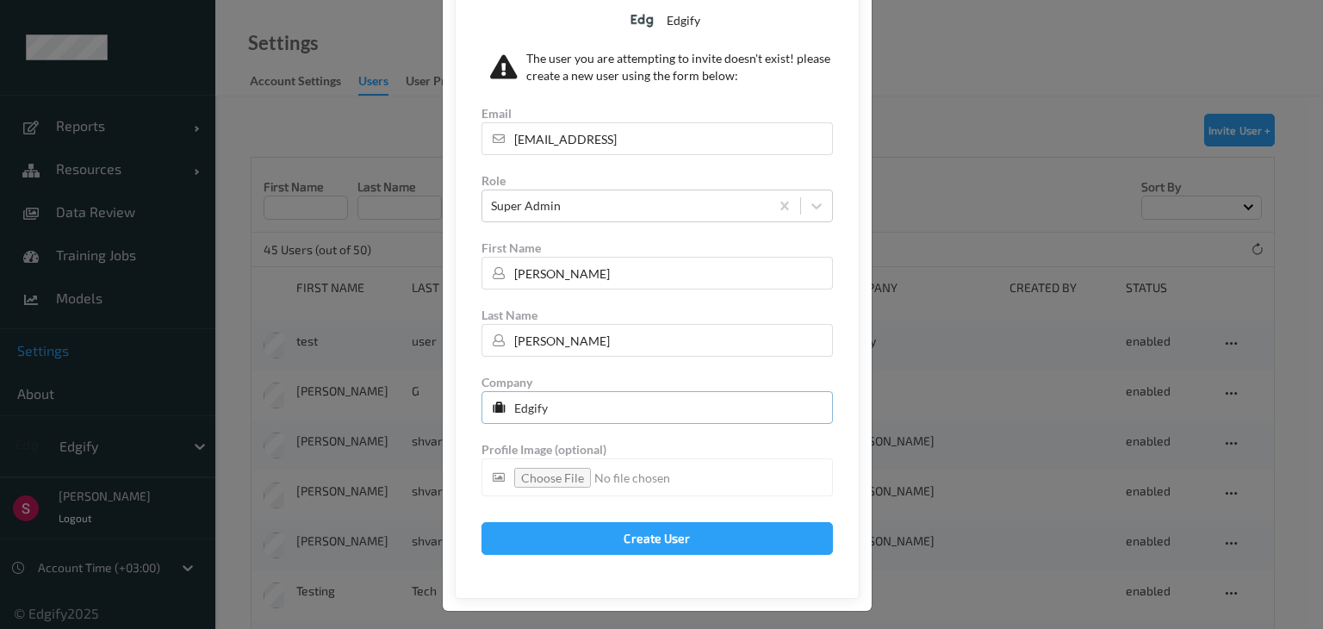
scroll to position [136, 0]
type input "Edgify"
click at [663, 542] on button "Create User" at bounding box center [658, 537] width 352 height 33
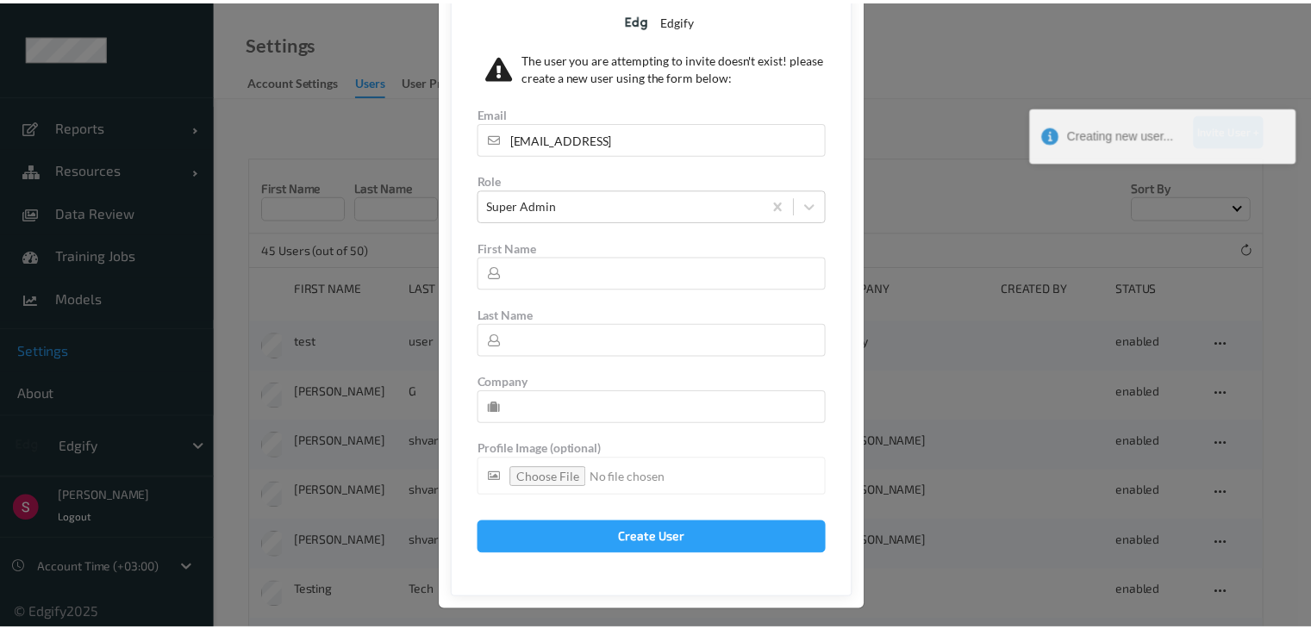
scroll to position [0, 0]
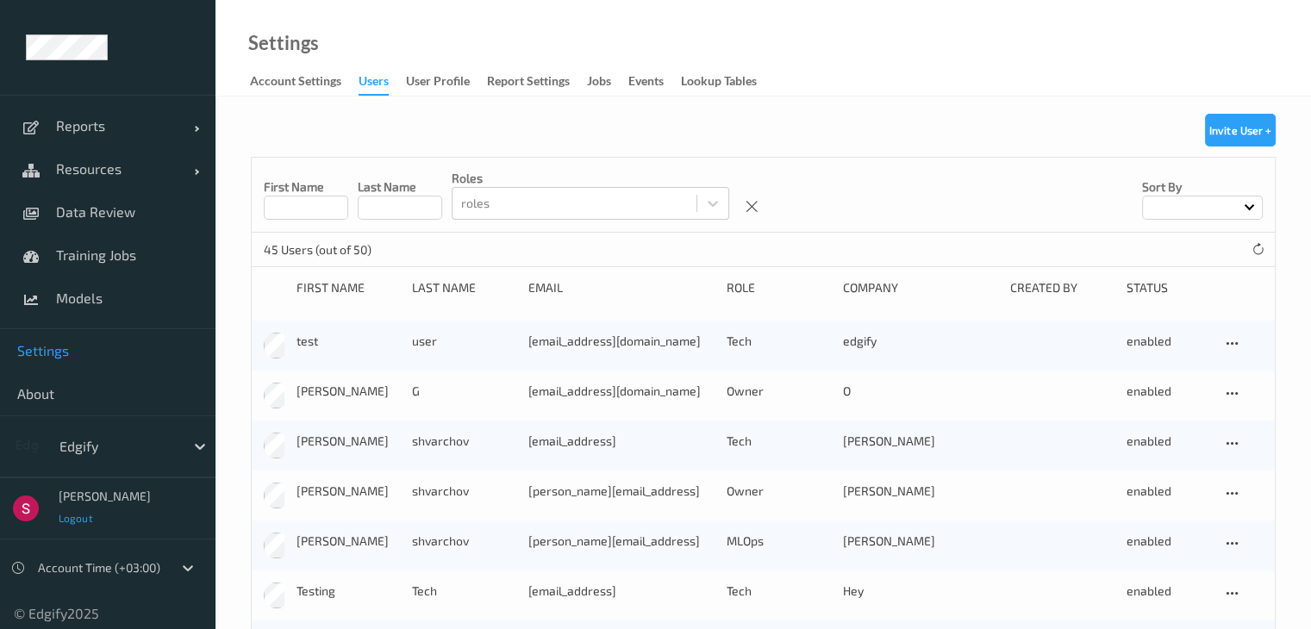
click at [81, 521] on span "Logout" at bounding box center [76, 518] width 34 height 12
